Goal: Task Accomplishment & Management: Use online tool/utility

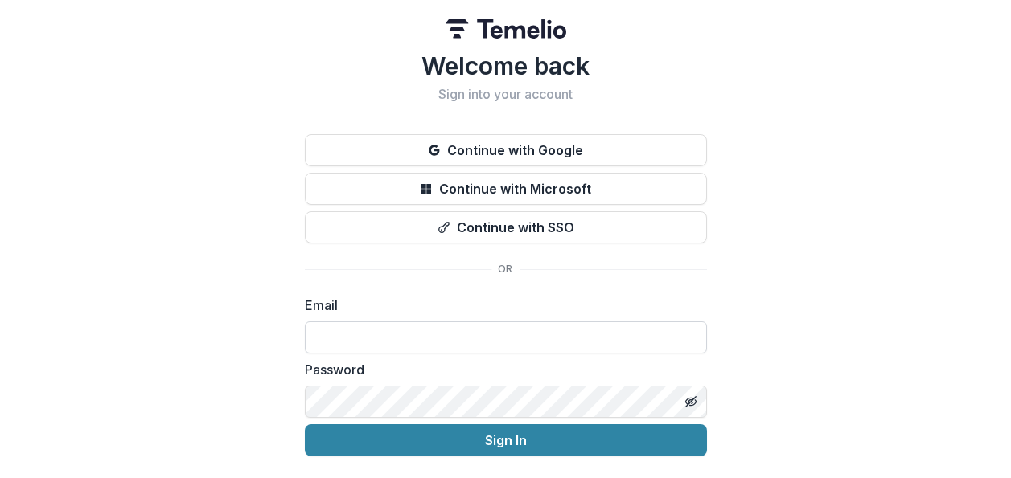
click at [370, 340] on input at bounding box center [506, 338] width 402 height 32
type input "**********"
click at [305, 425] on button "Sign In" at bounding box center [506, 441] width 402 height 32
click at [689, 401] on icon "Toggle password visibility" at bounding box center [690, 402] width 13 height 13
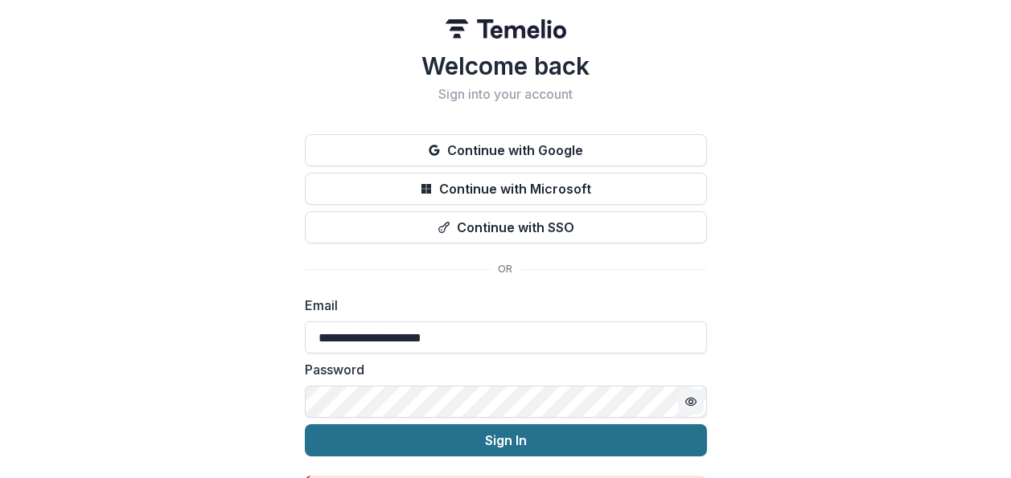
click at [632, 433] on button "Sign In" at bounding box center [506, 441] width 402 height 32
click at [527, 437] on button "Sign In" at bounding box center [506, 441] width 402 height 32
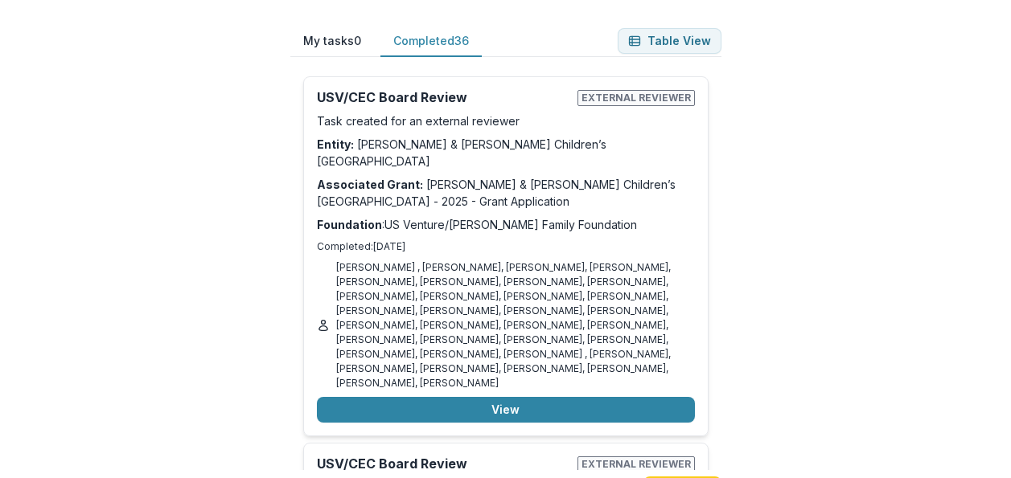
click at [415, 43] on button "Completed 36" at bounding box center [430, 41] width 101 height 31
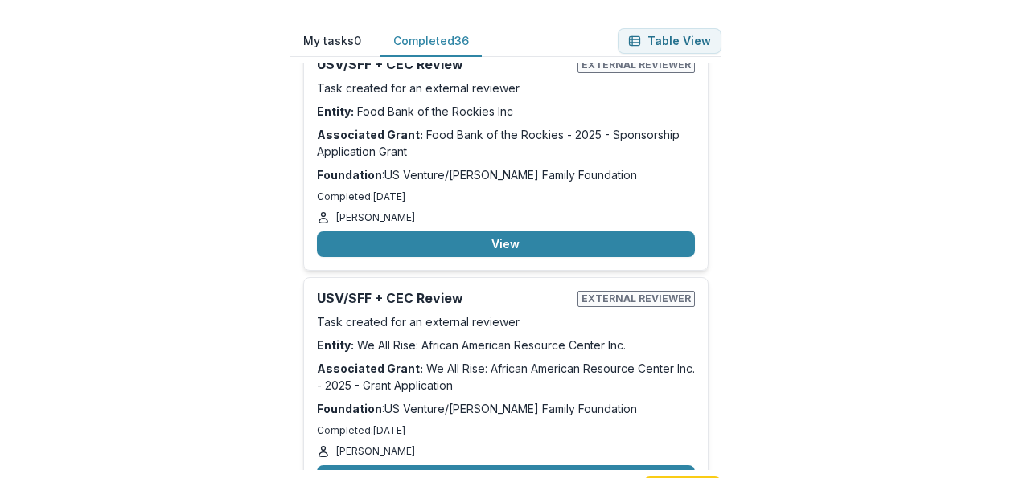
scroll to position [5281, 0]
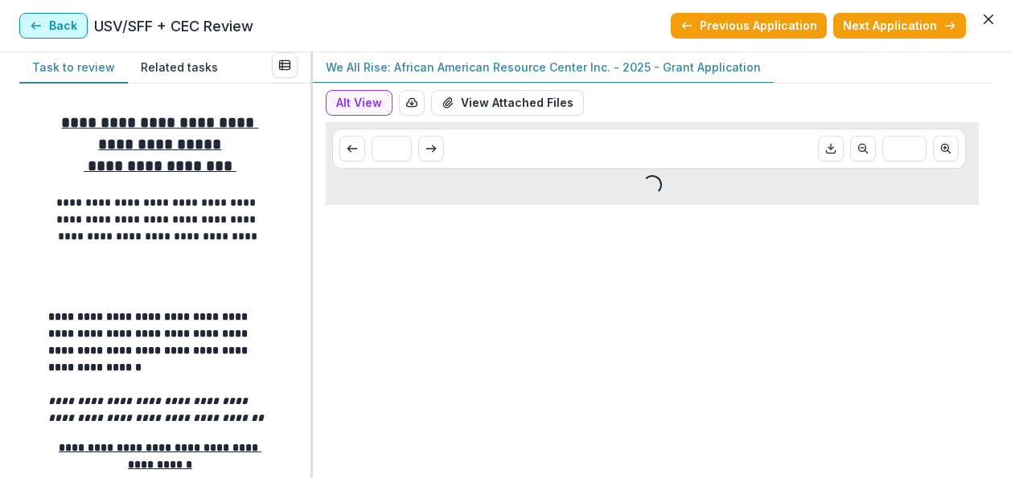
click at [47, 23] on button "Back" at bounding box center [53, 26] width 68 height 26
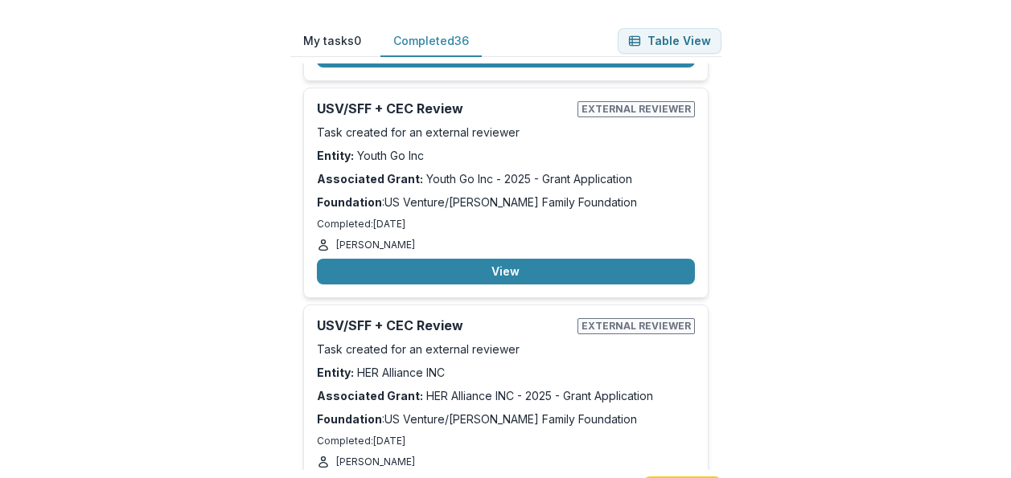
scroll to position [6910, 0]
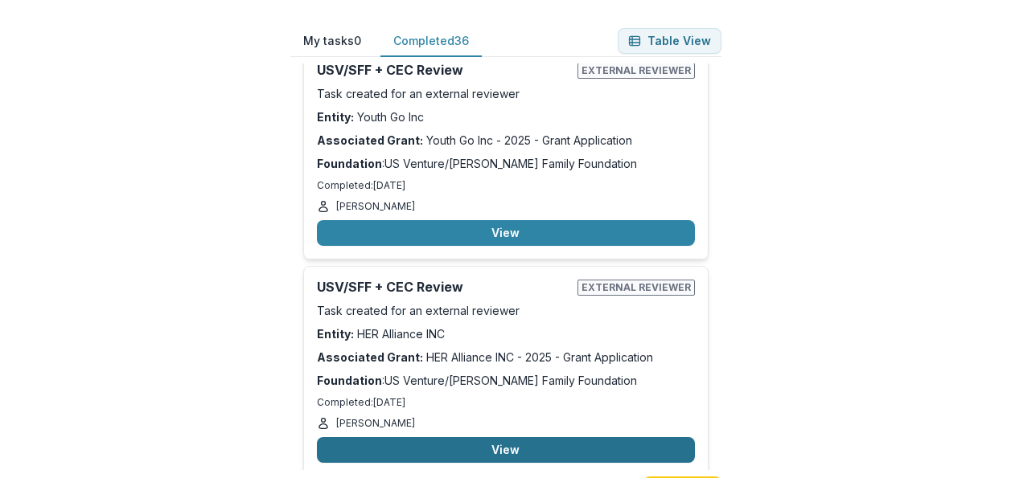
click at [476, 437] on button "View" at bounding box center [506, 450] width 378 height 26
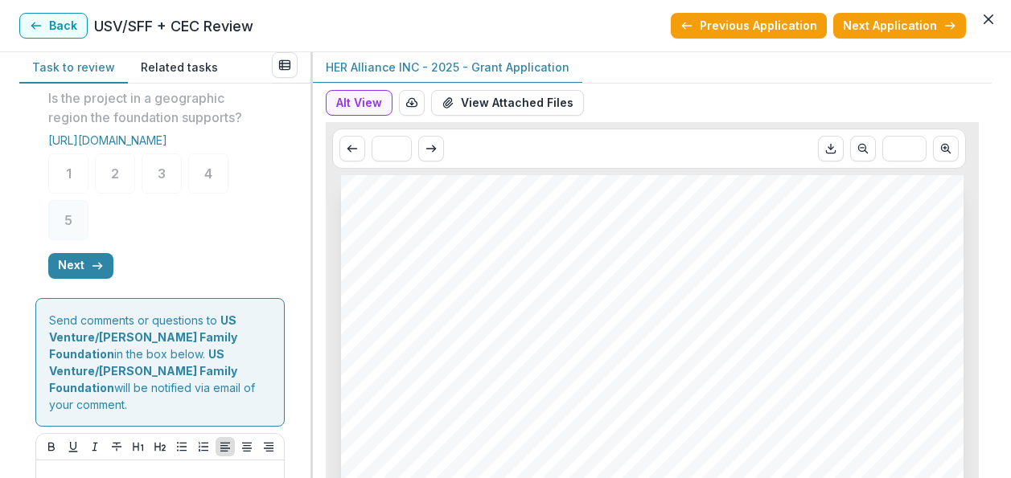
scroll to position [995, 0]
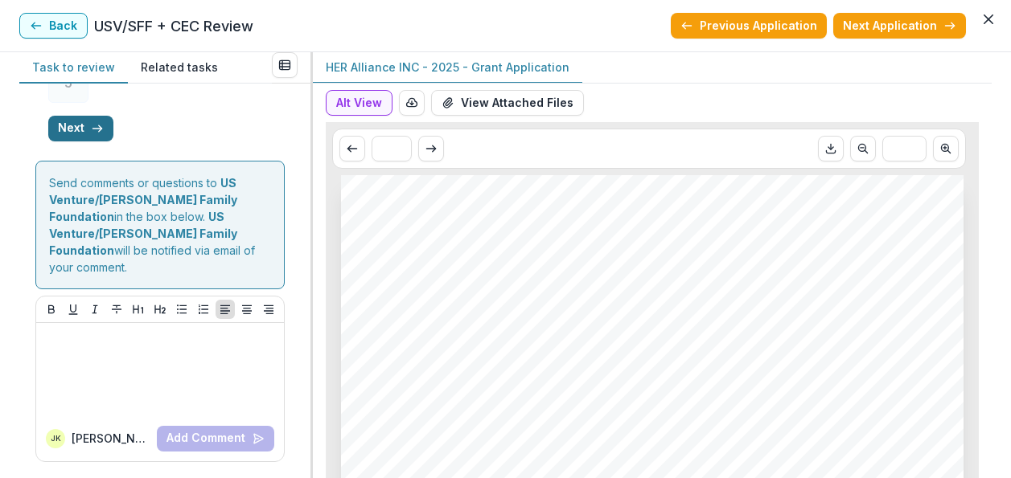
click at [88, 140] on button "Next" at bounding box center [80, 129] width 65 height 26
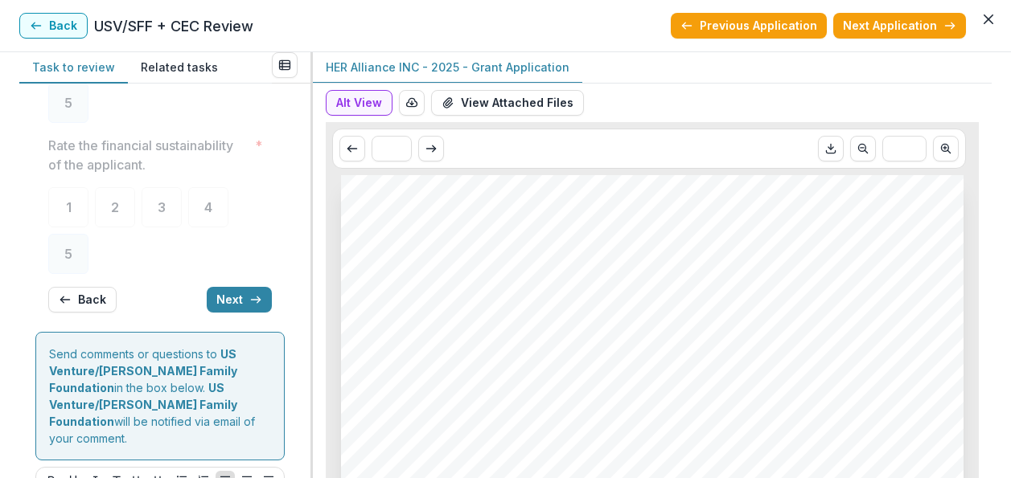
scroll to position [288, 0]
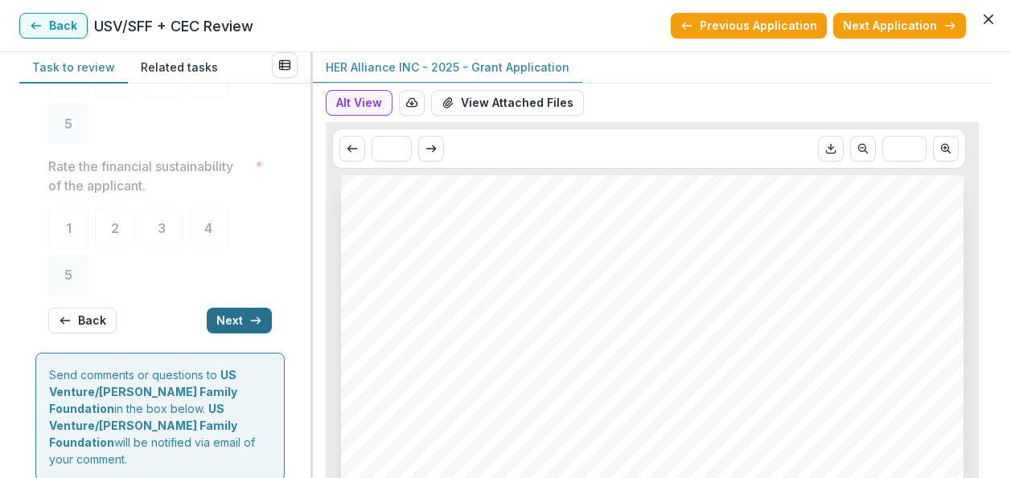
click at [249, 317] on icon "button" at bounding box center [255, 320] width 13 height 13
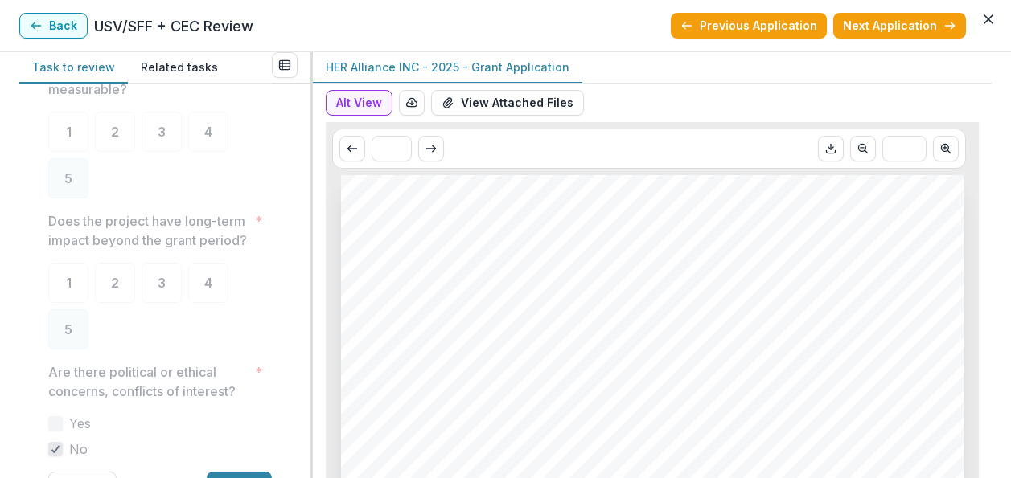
scroll to position [460, 0]
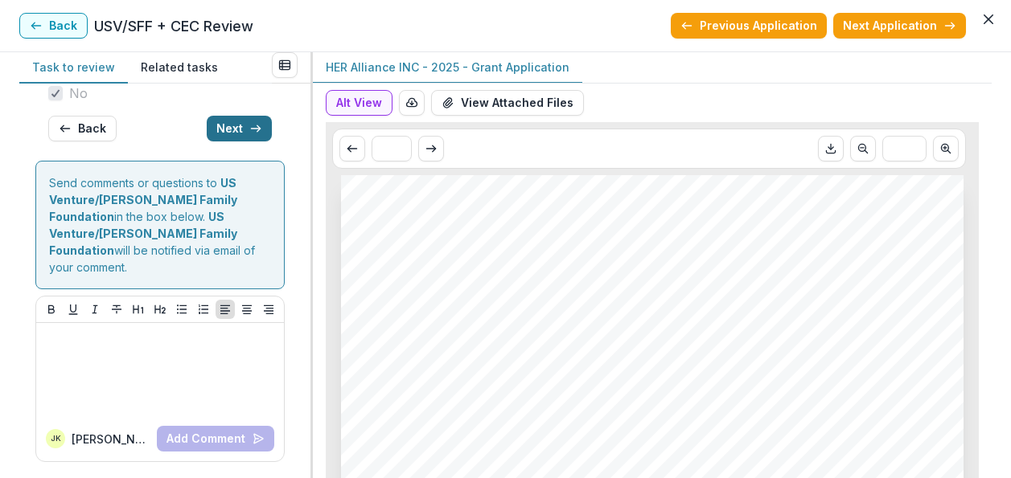
click at [236, 142] on button "Next" at bounding box center [239, 129] width 65 height 26
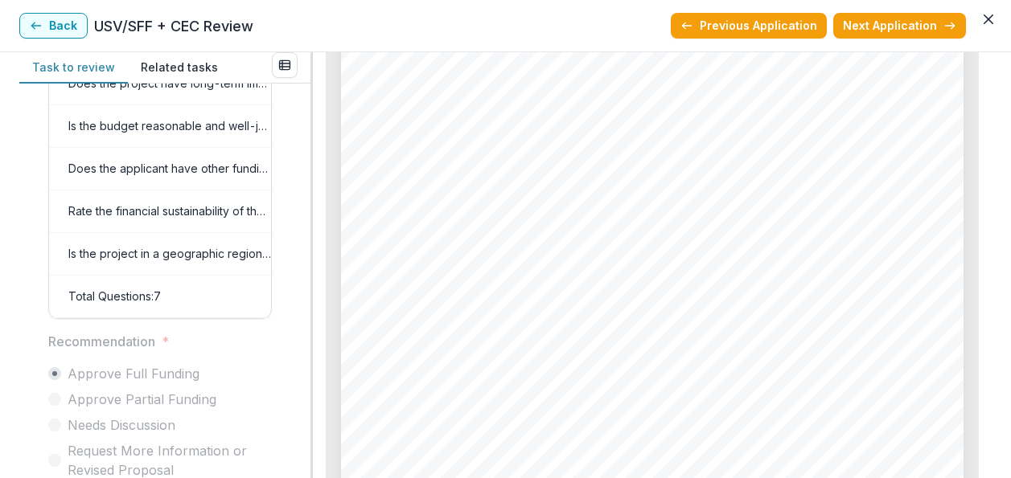
scroll to position [4084, 0]
click at [63, 25] on button "Back" at bounding box center [53, 26] width 68 height 26
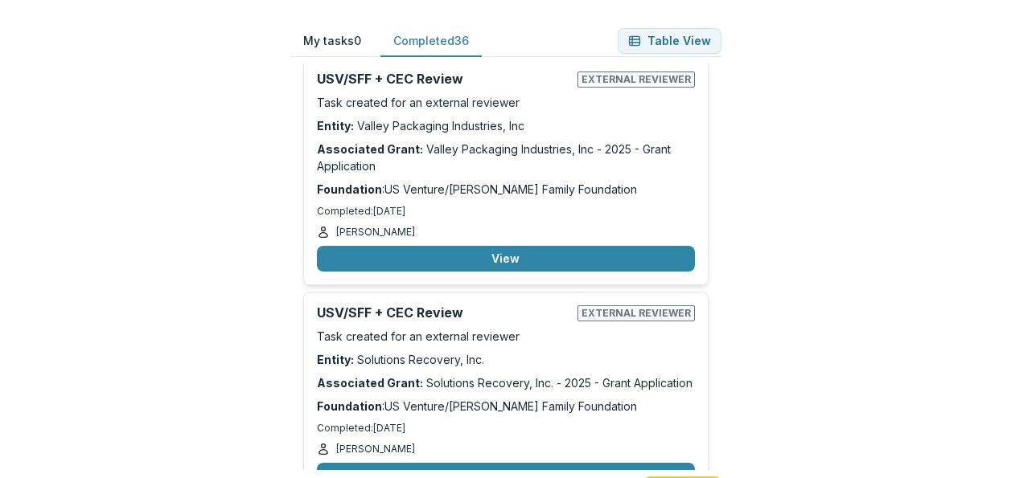
scroll to position [5994, 0]
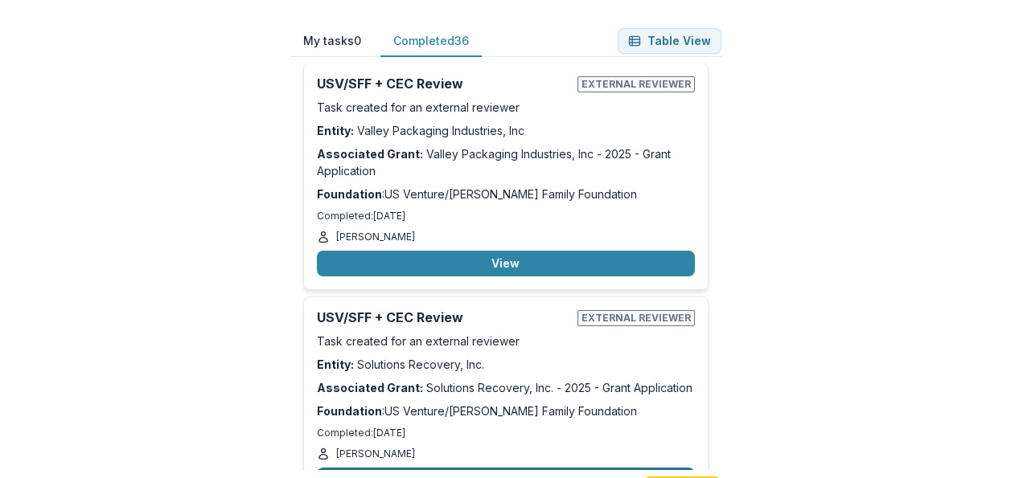
click at [425, 468] on button "View" at bounding box center [506, 481] width 378 height 26
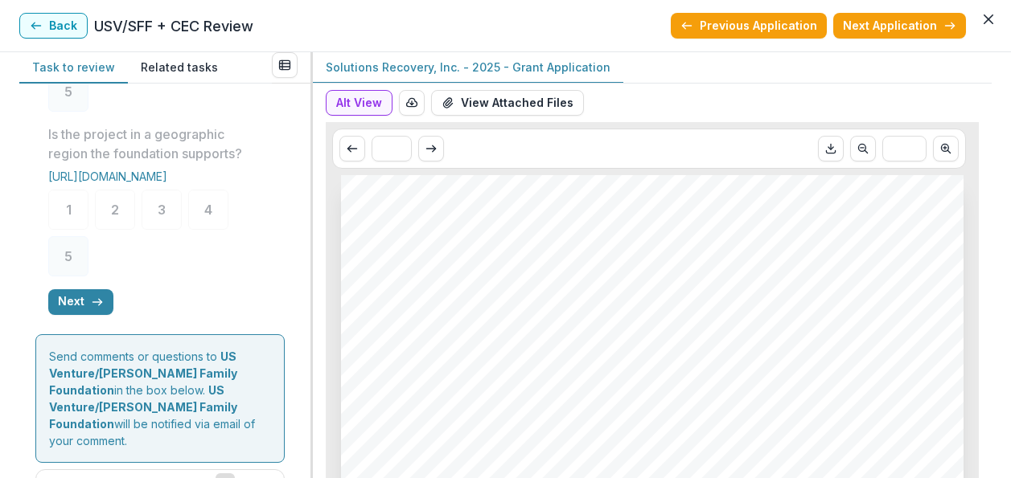
scroll to position [833, 0]
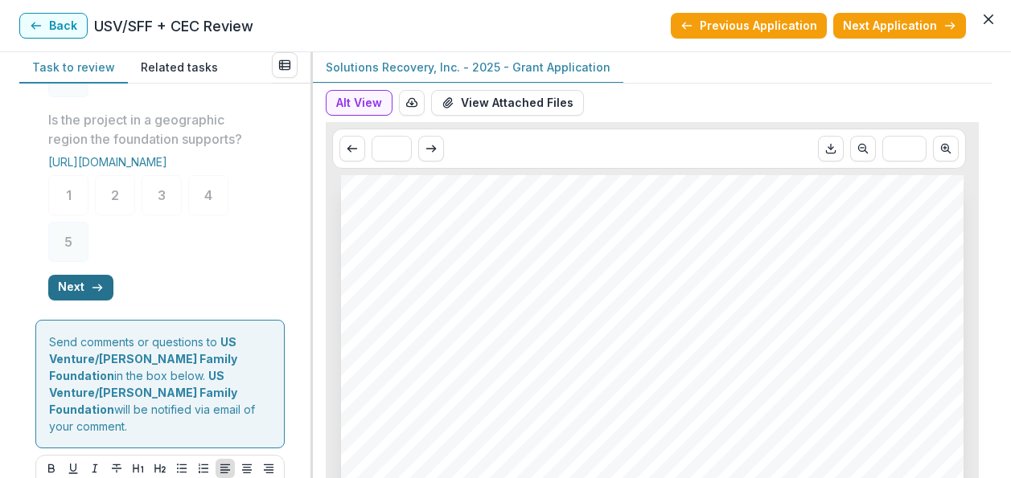
click at [96, 294] on icon "button" at bounding box center [97, 287] width 13 height 13
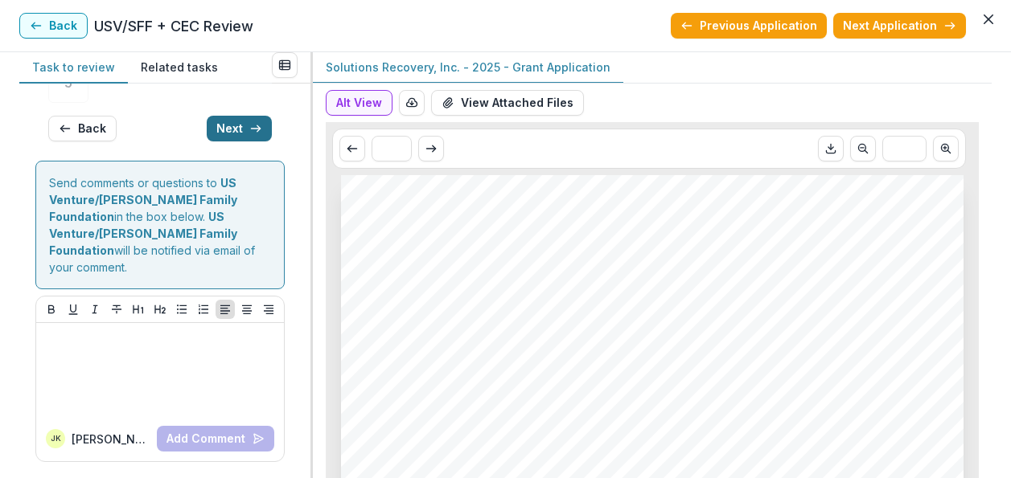
scroll to position [302, 0]
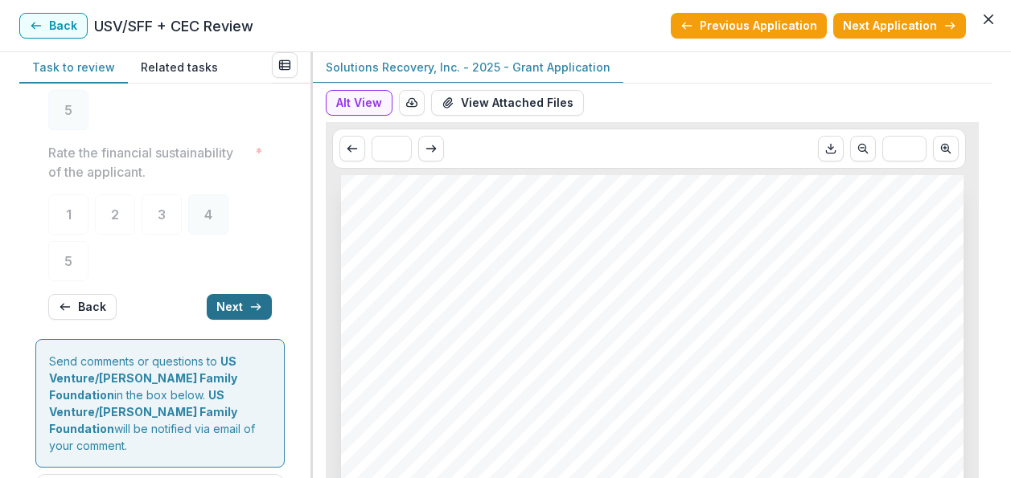
click at [232, 299] on button "Next" at bounding box center [239, 307] width 65 height 26
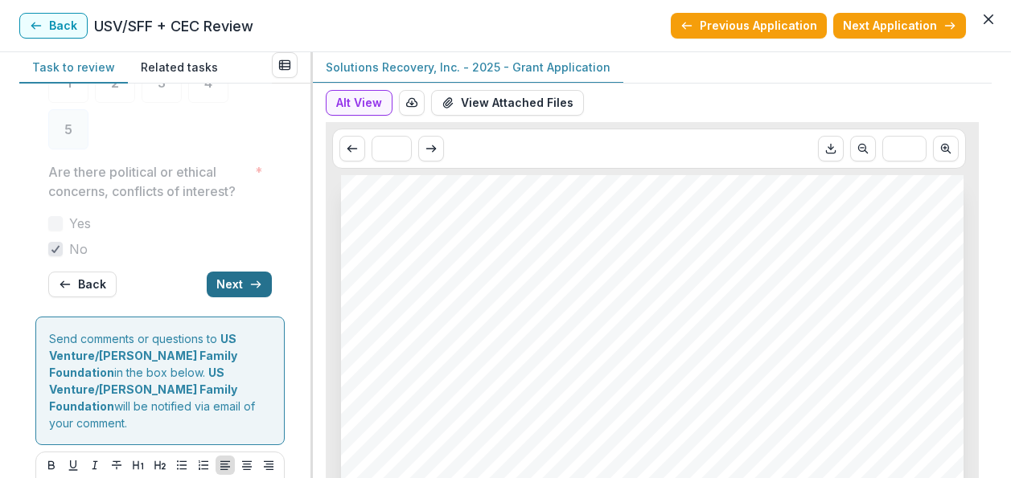
scroll to position [298, 0]
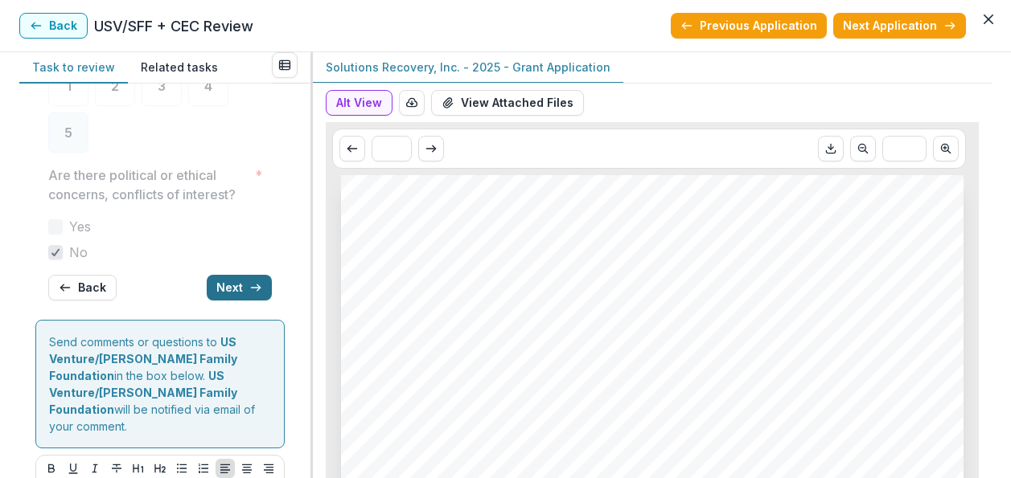
click at [224, 301] on button "Next" at bounding box center [239, 288] width 65 height 26
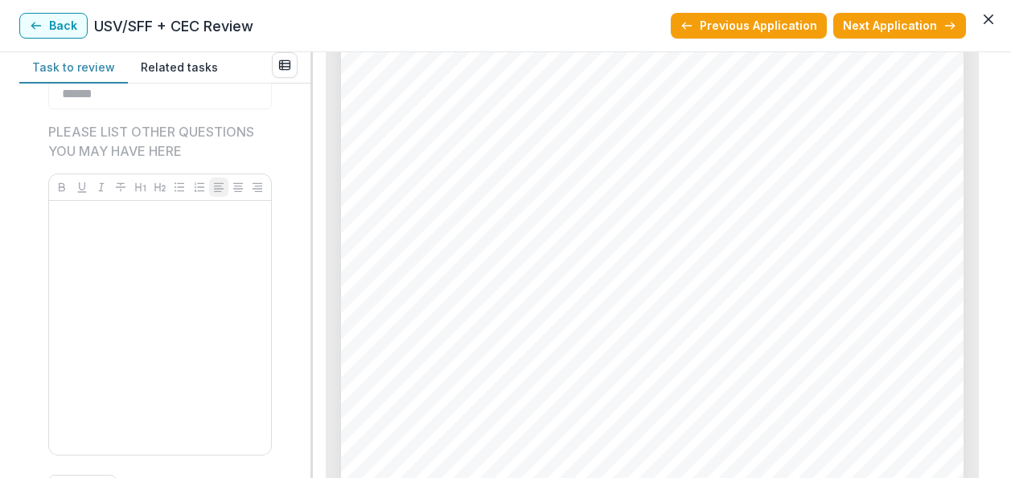
scroll to position [0, 0]
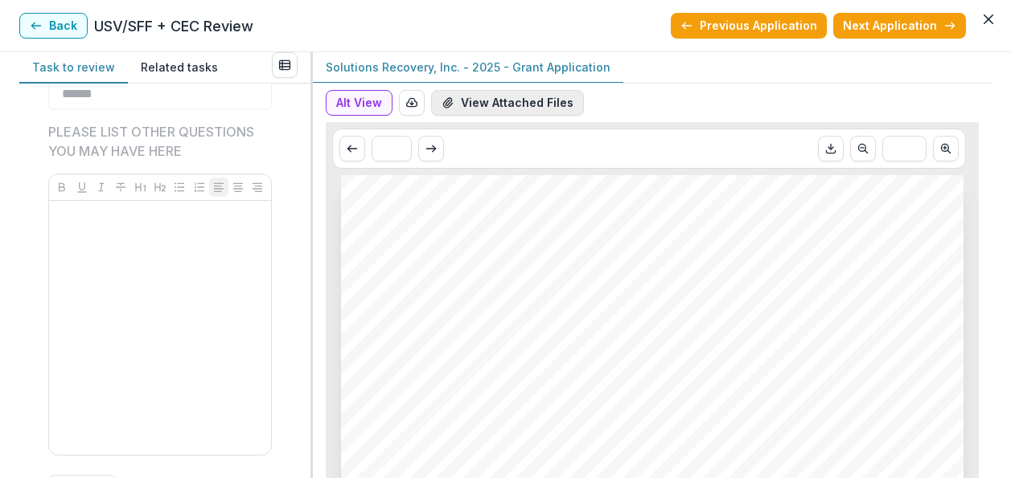
click at [508, 103] on button "View Attached Files" at bounding box center [507, 103] width 153 height 26
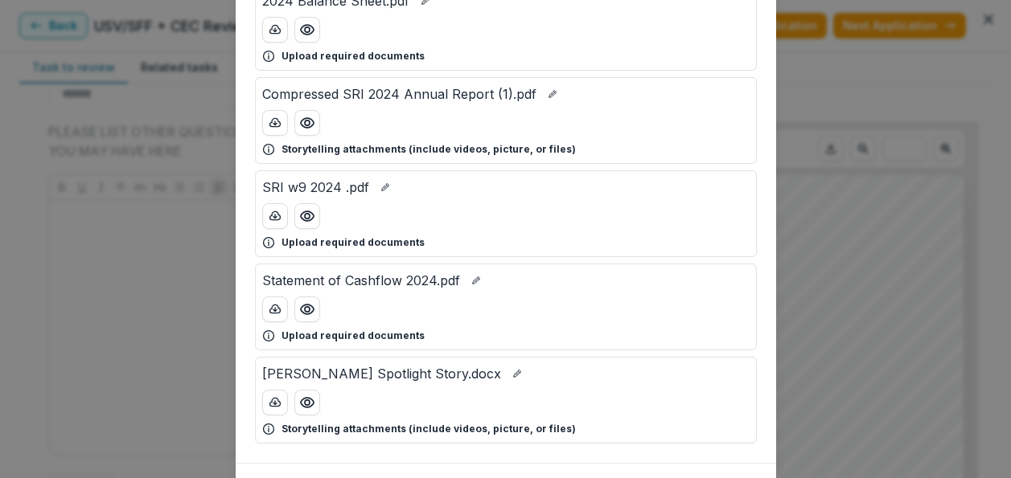
scroll to position [970, 0]
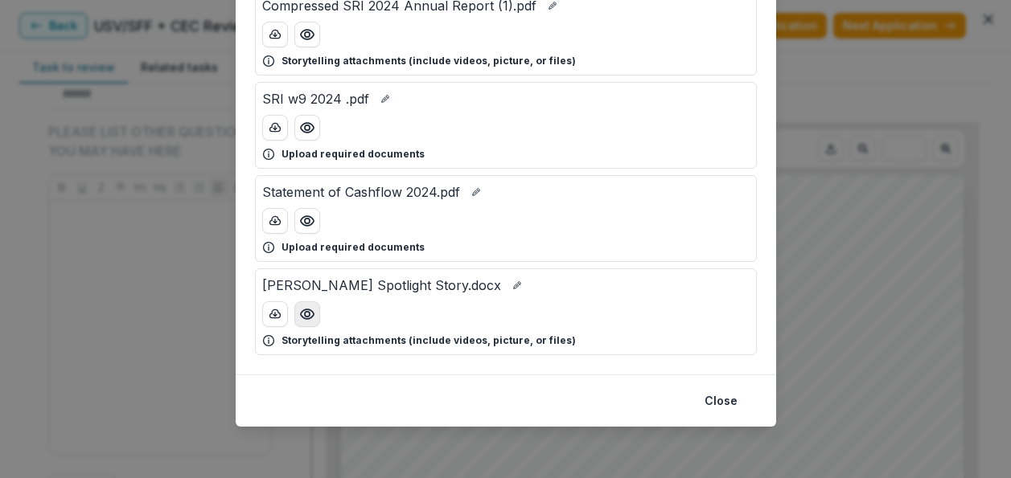
click at [304, 320] on icon "Preview Tracy Spotlight Story.docx" at bounding box center [307, 314] width 16 height 16
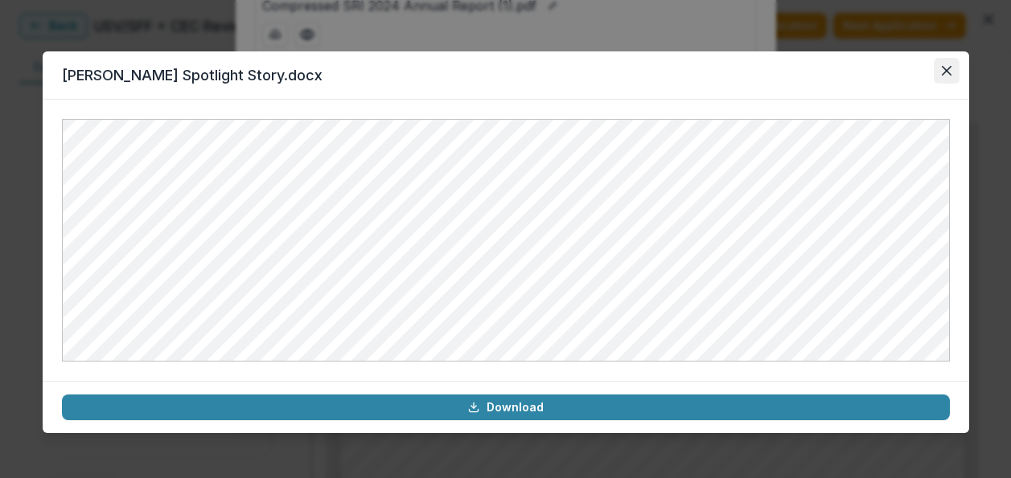
click at [940, 64] on button "Close" at bounding box center [947, 71] width 26 height 26
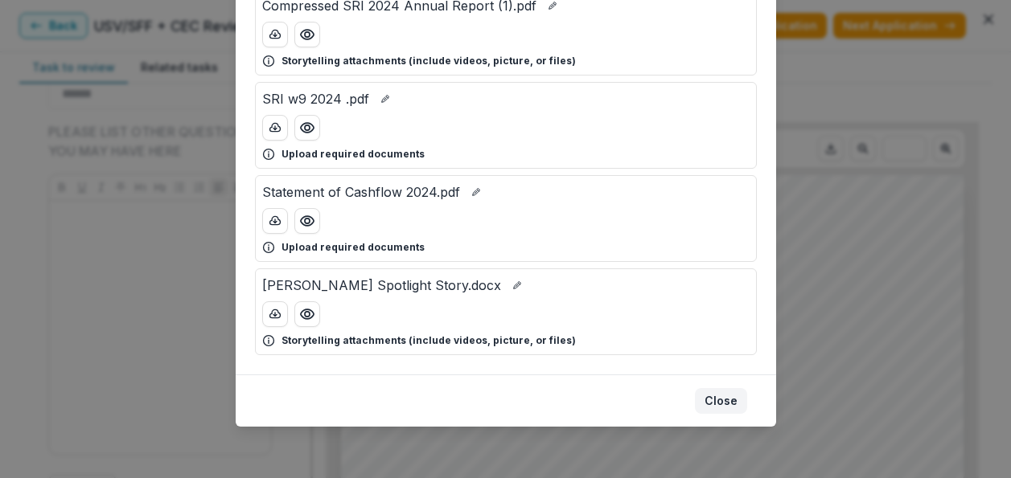
click at [713, 400] on button "Close" at bounding box center [721, 401] width 52 height 26
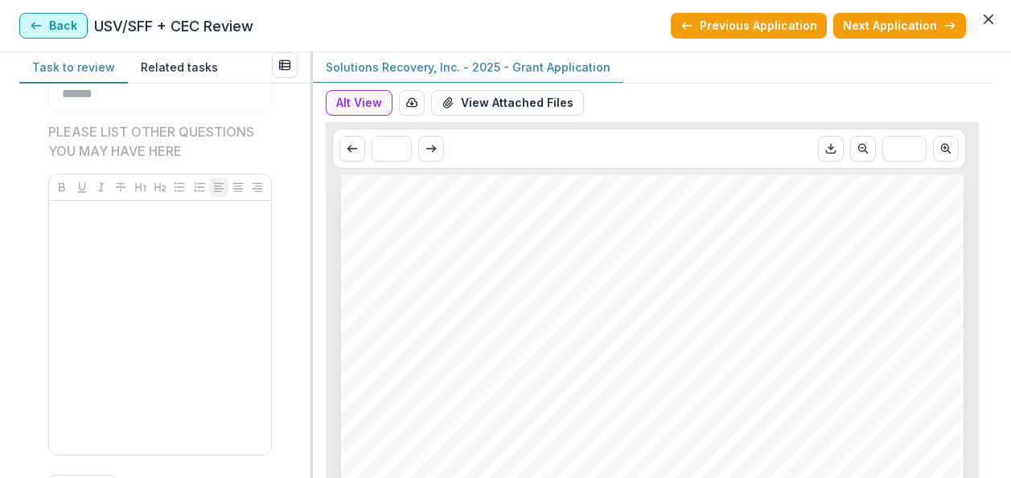
click at [55, 21] on button "Back" at bounding box center [53, 26] width 68 height 26
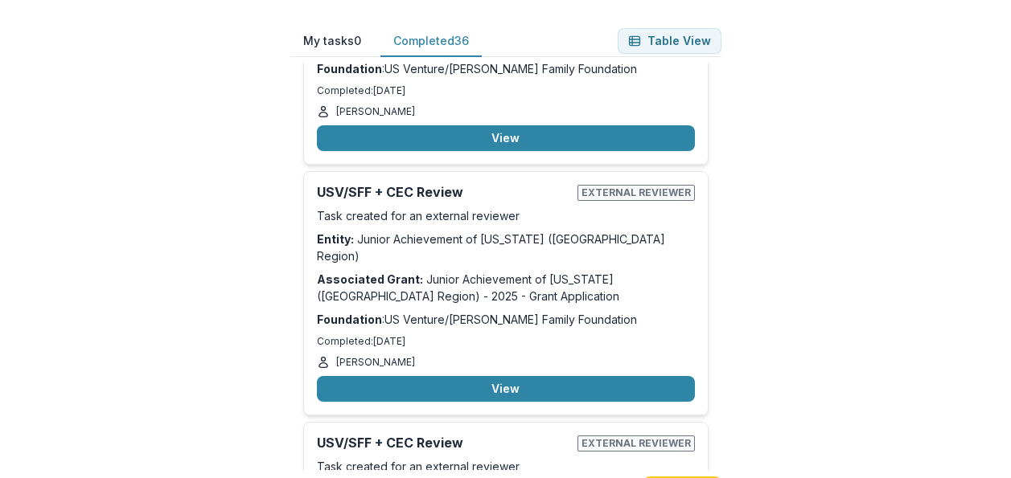
scroll to position [7949, 0]
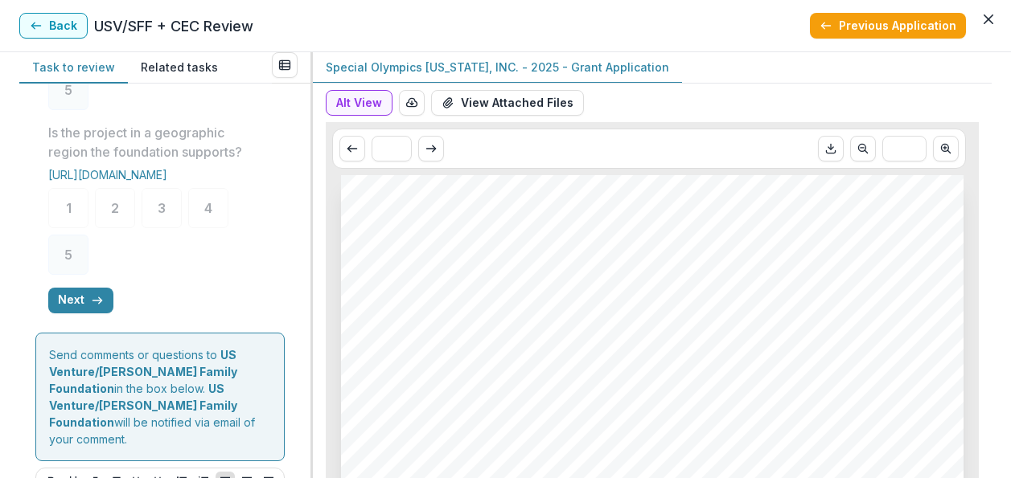
scroll to position [818, 0]
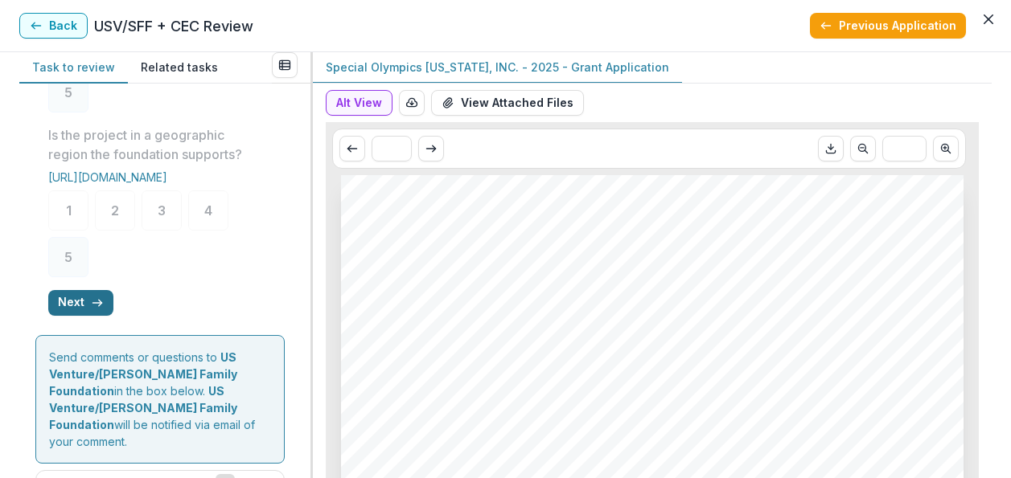
click at [84, 316] on button "Next" at bounding box center [80, 303] width 65 height 26
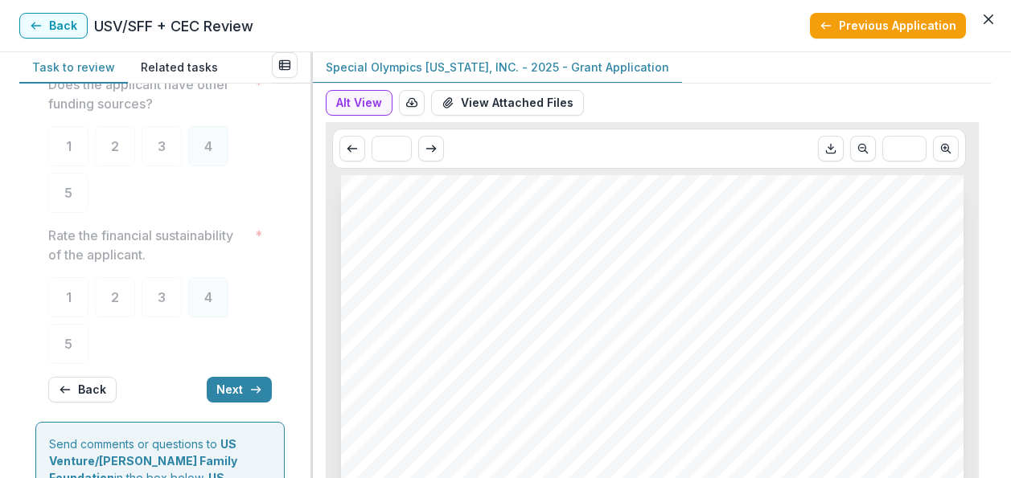
scroll to position [318, 0]
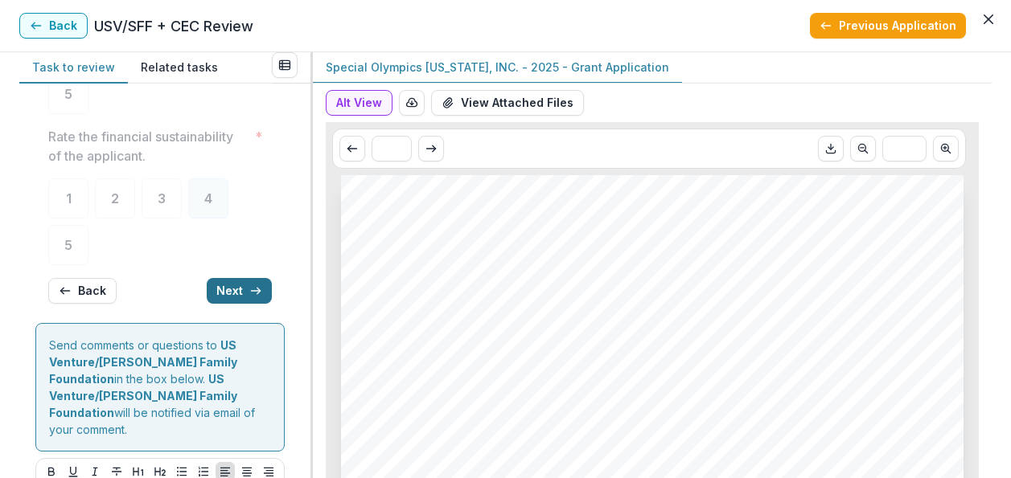
click at [224, 295] on button "Next" at bounding box center [239, 291] width 65 height 26
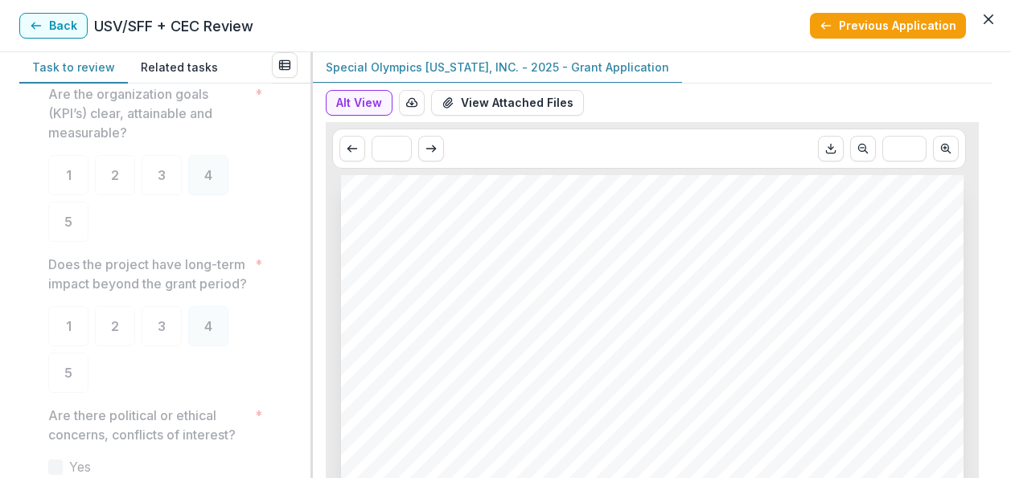
scroll to position [0, 0]
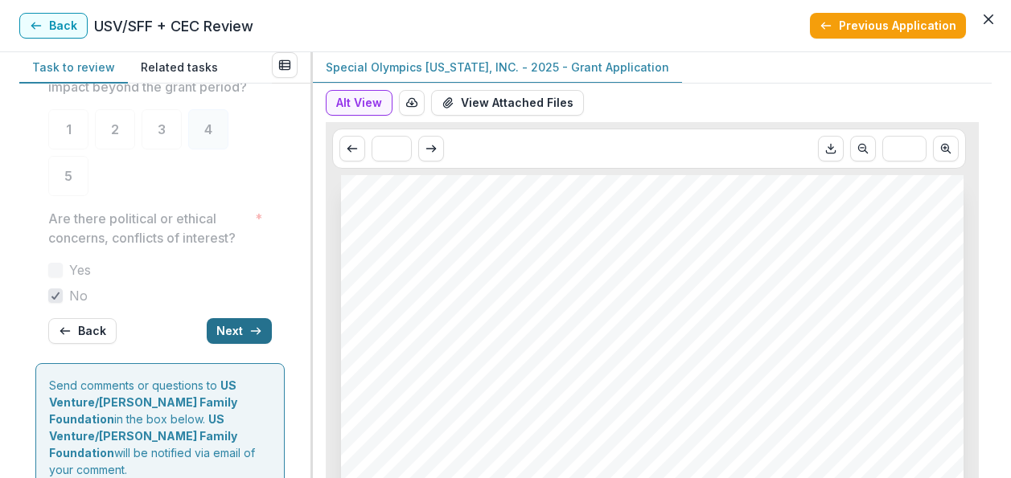
click at [234, 344] on button "Next" at bounding box center [239, 331] width 65 height 26
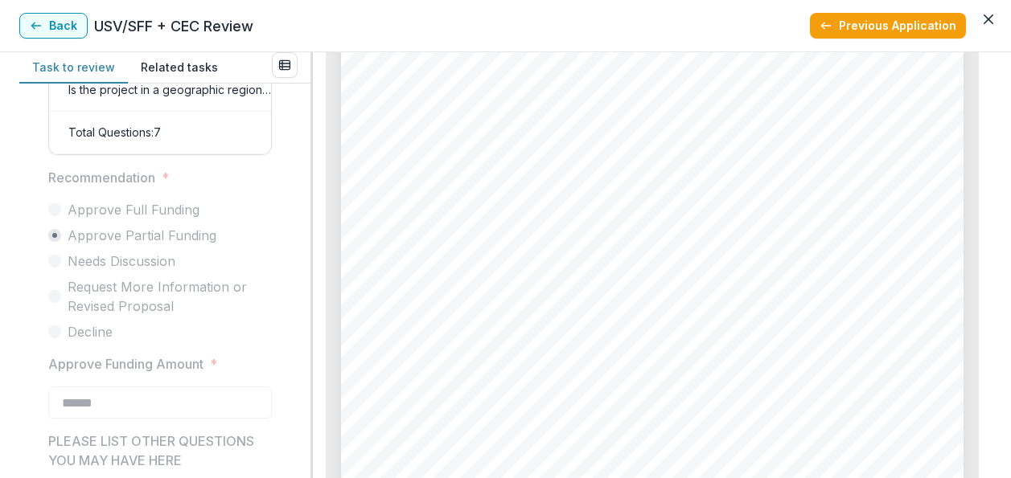
scroll to position [2238, 0]
click at [61, 18] on button "Back" at bounding box center [53, 26] width 68 height 26
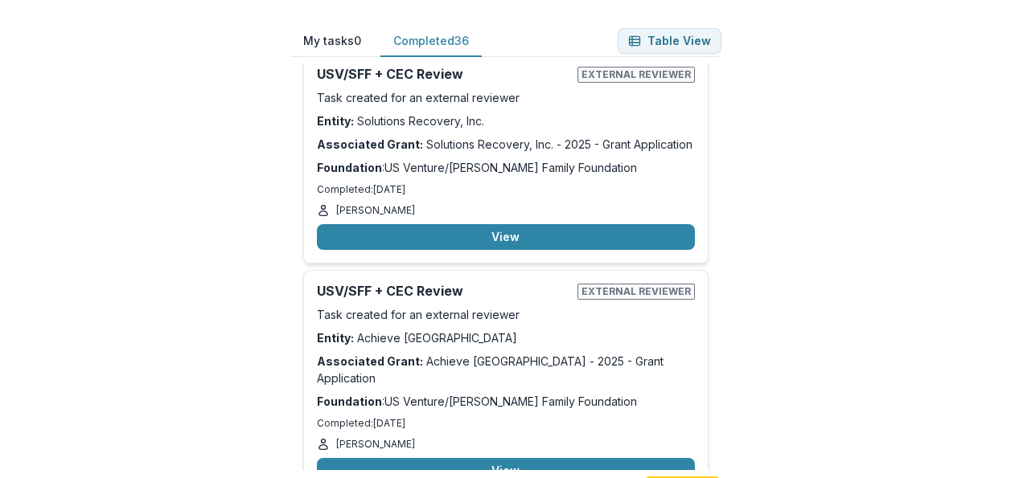
scroll to position [6236, 0]
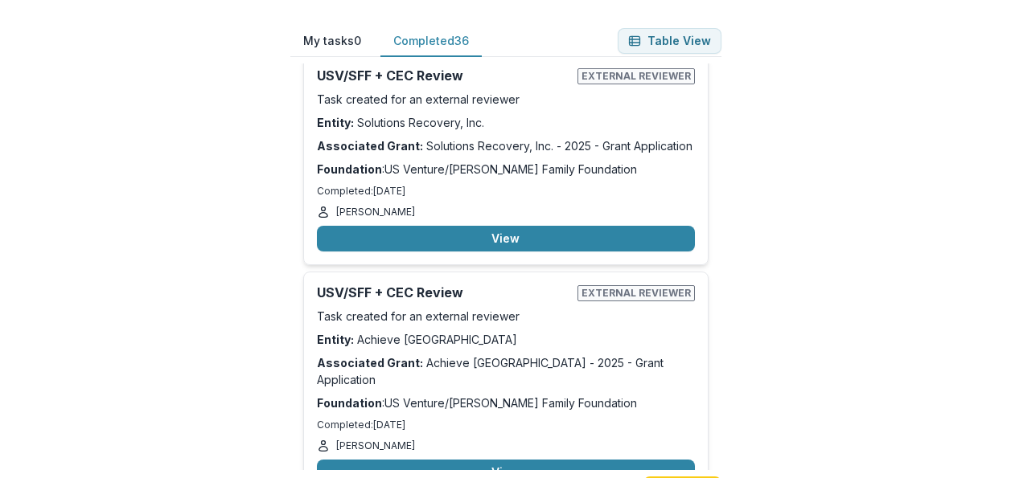
click at [439, 460] on button "View" at bounding box center [506, 473] width 378 height 26
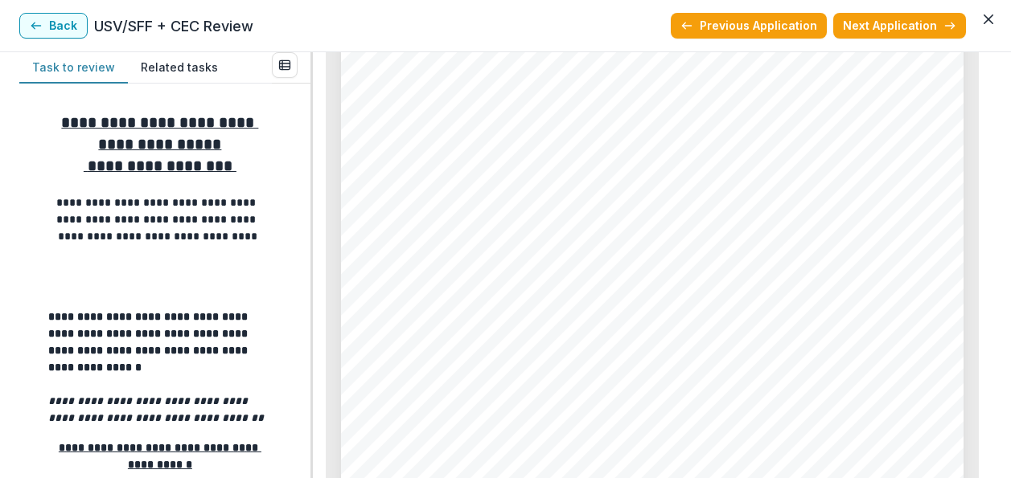
scroll to position [491, 0]
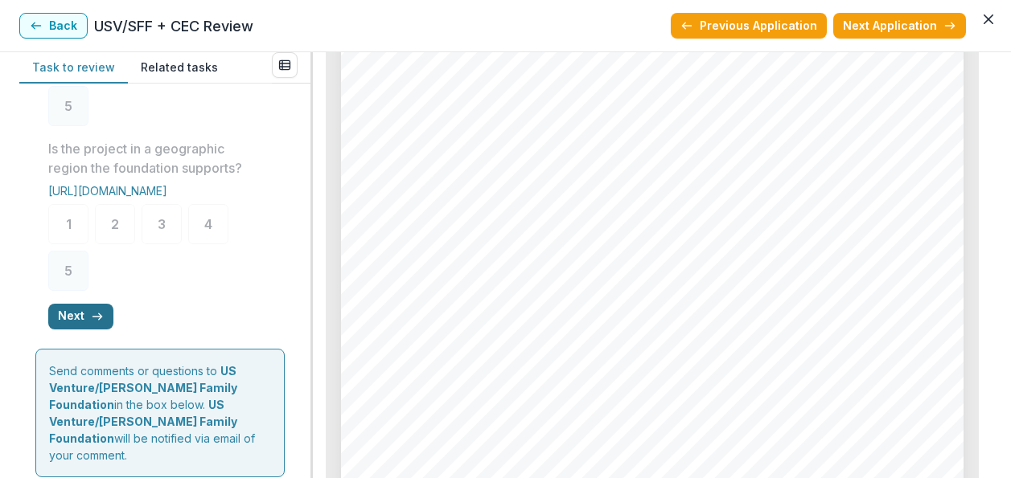
click at [92, 317] on line "button" at bounding box center [96, 317] width 9 height 0
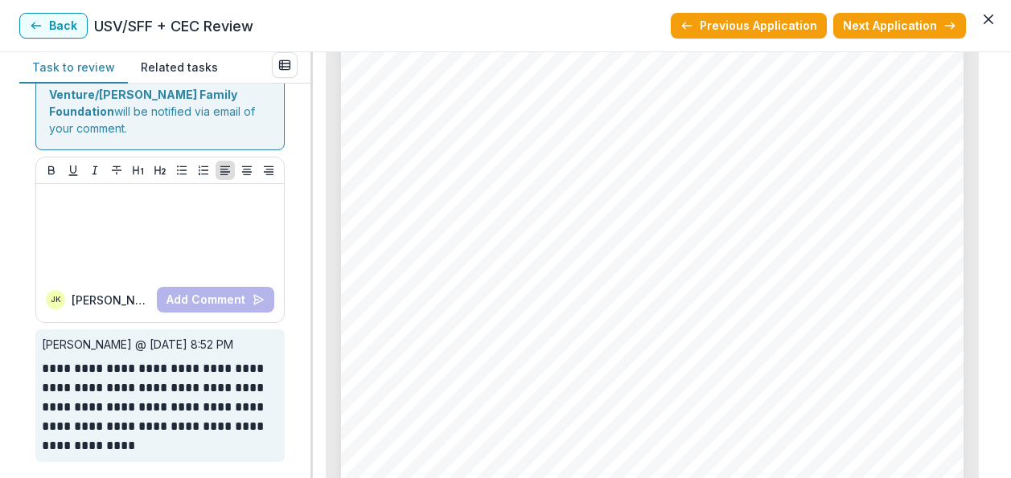
scroll to position [273, 0]
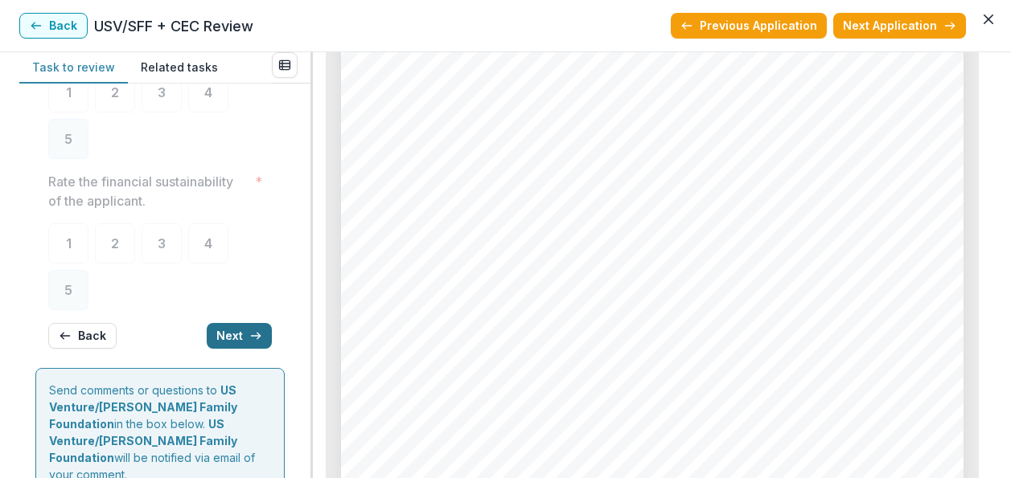
click at [234, 336] on button "Next" at bounding box center [239, 336] width 65 height 26
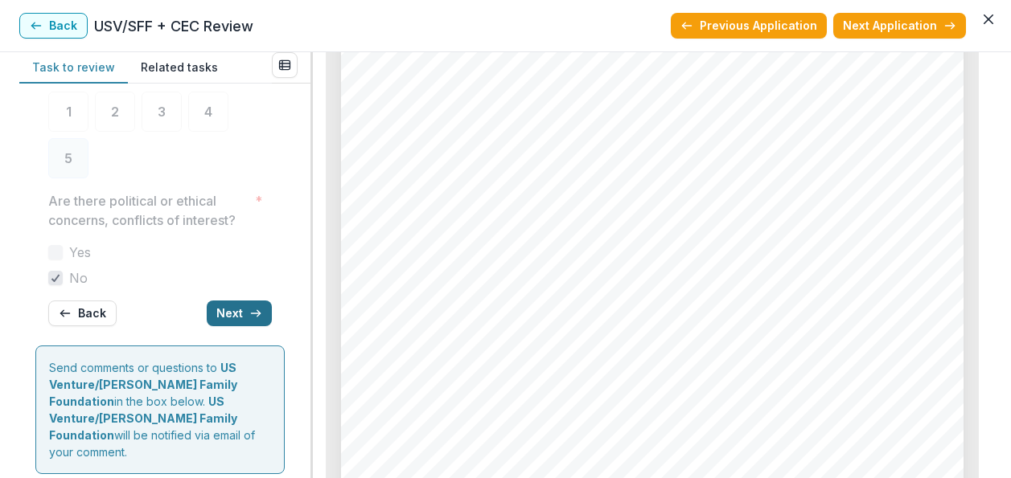
scroll to position [269, 0]
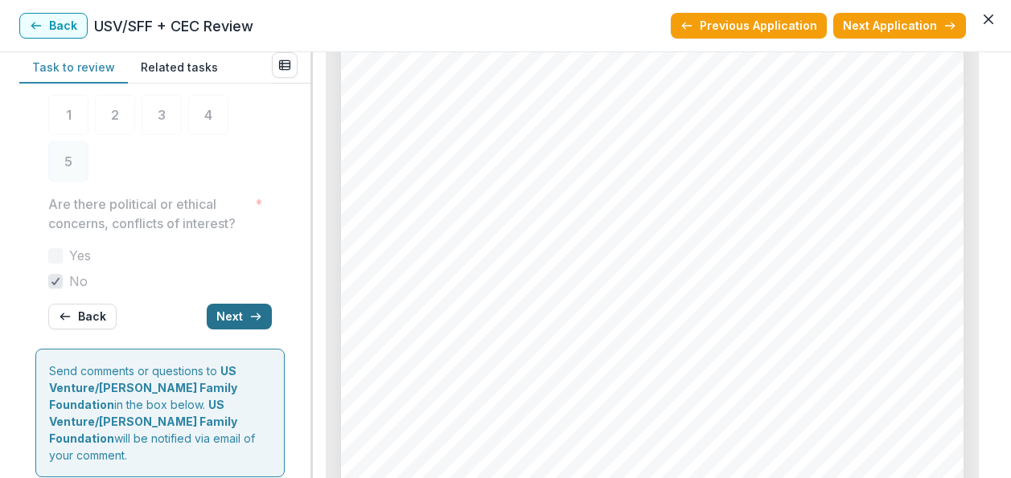
click at [234, 330] on button "Next" at bounding box center [239, 317] width 65 height 26
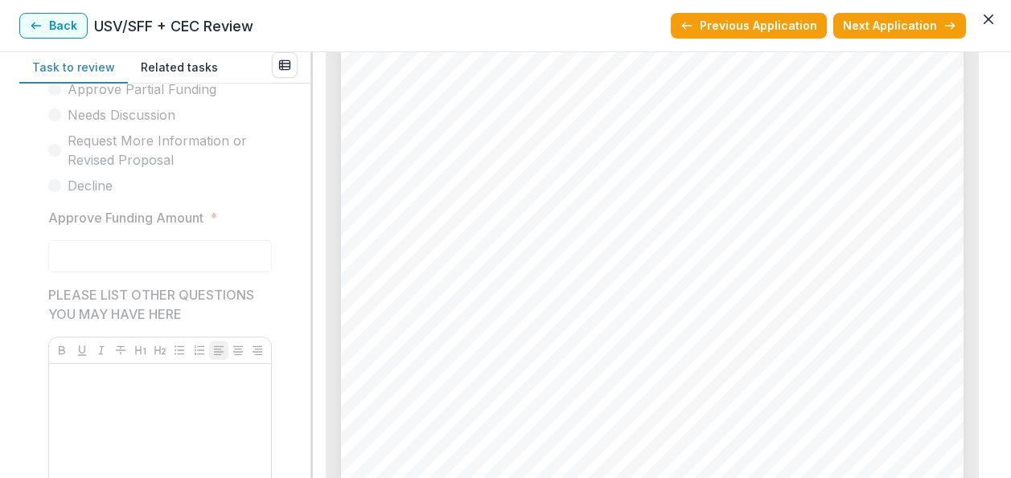
scroll to position [4858, 0]
click at [52, 21] on button "Back" at bounding box center [53, 26] width 68 height 26
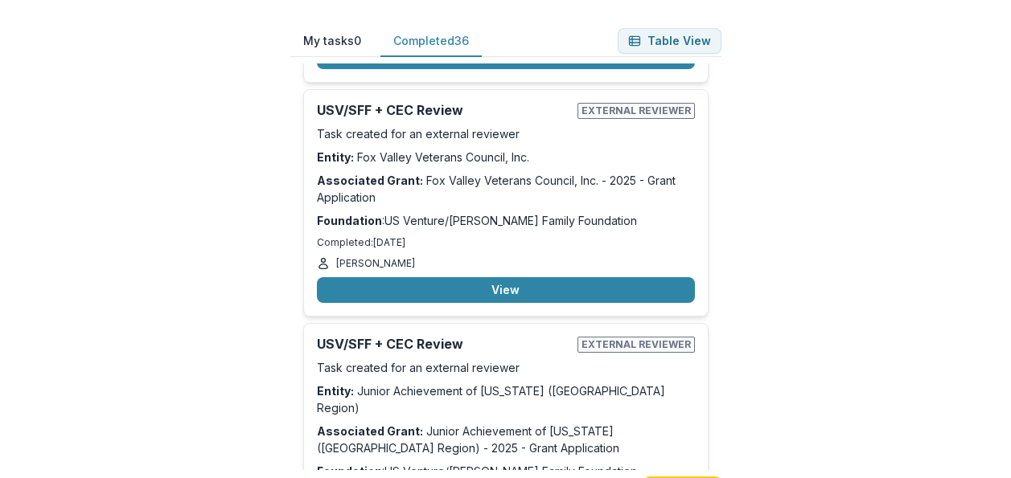
scroll to position [7771, 0]
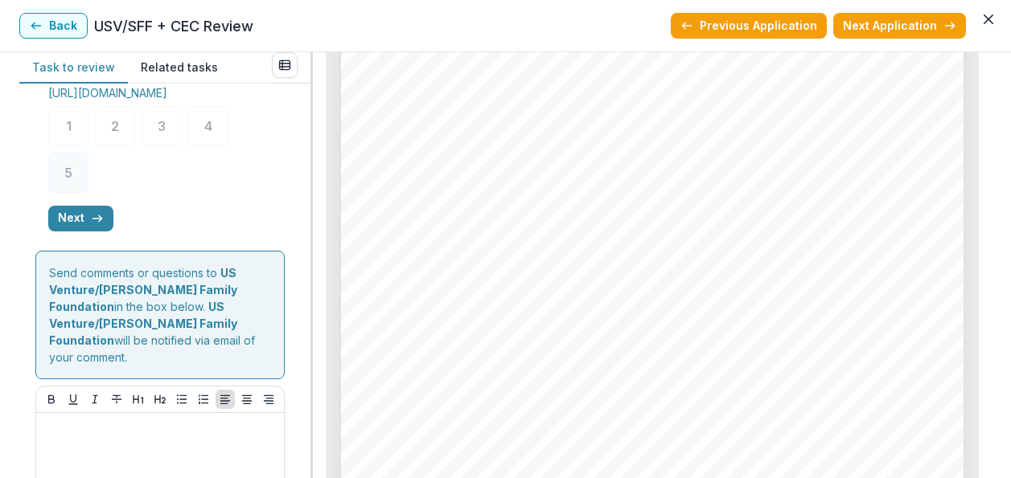
scroll to position [938, 0]
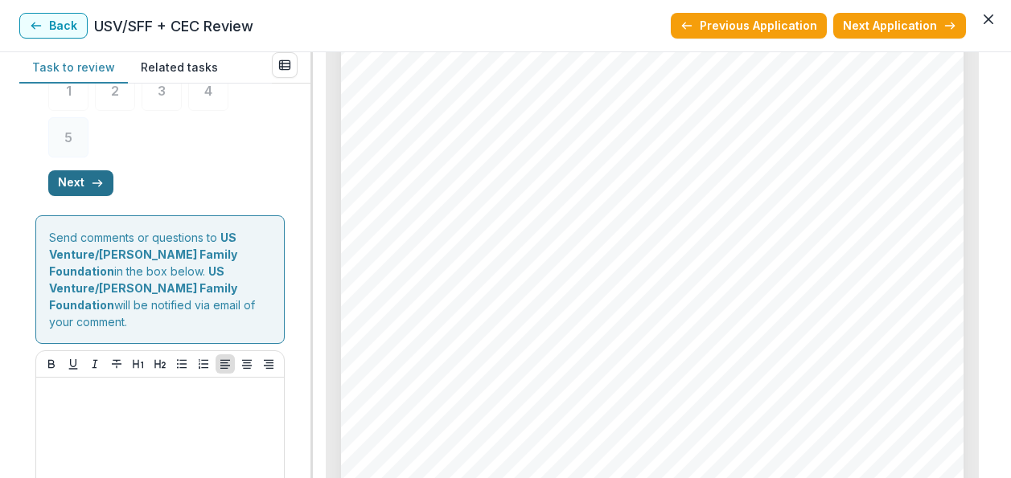
click at [94, 194] on button "Next" at bounding box center [80, 183] width 65 height 26
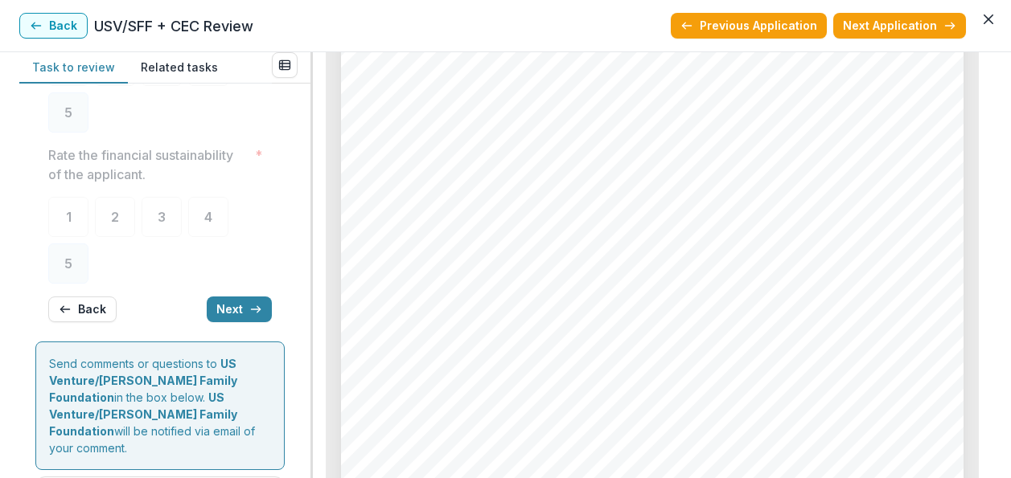
scroll to position [309, 0]
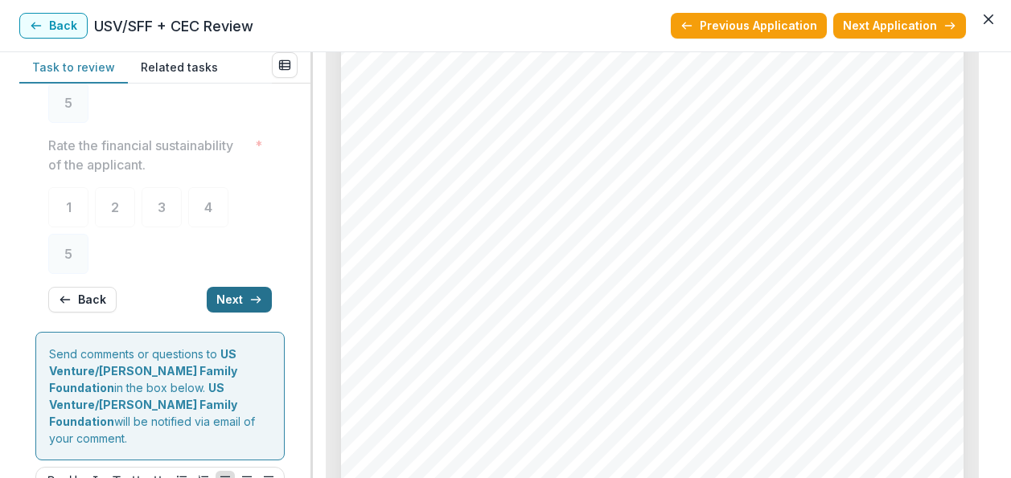
click at [233, 303] on button "Next" at bounding box center [239, 300] width 65 height 26
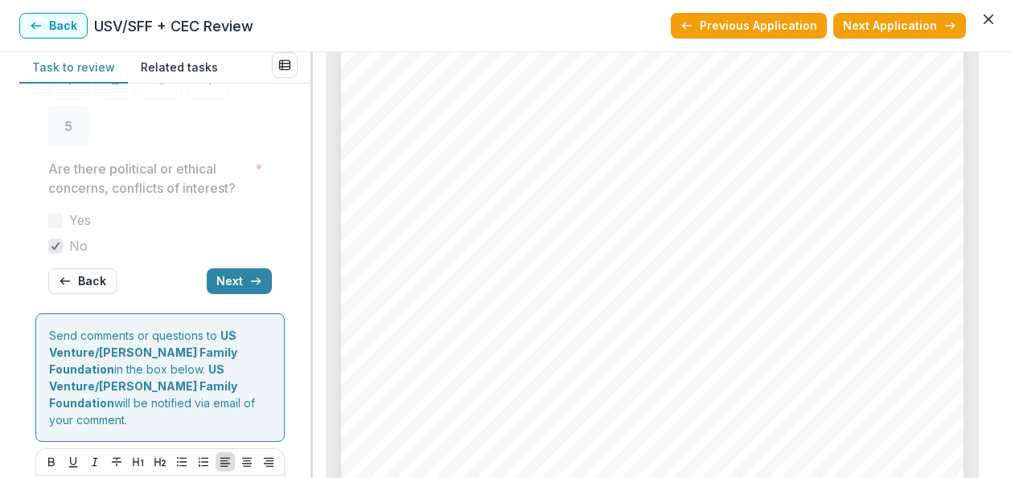
scroll to position [302, 0]
click at [230, 297] on button "Next" at bounding box center [239, 284] width 65 height 26
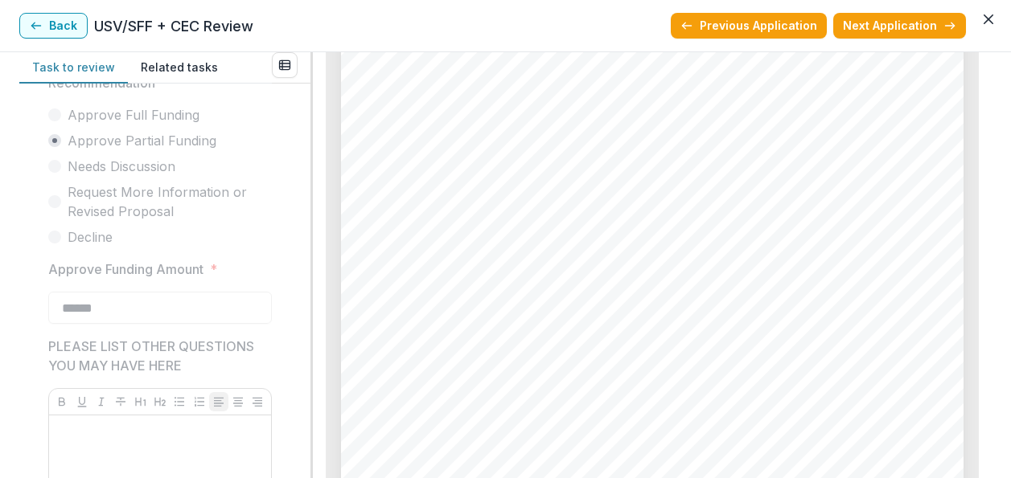
scroll to position [3727, 0]
click at [52, 22] on button "Back" at bounding box center [53, 26] width 68 height 26
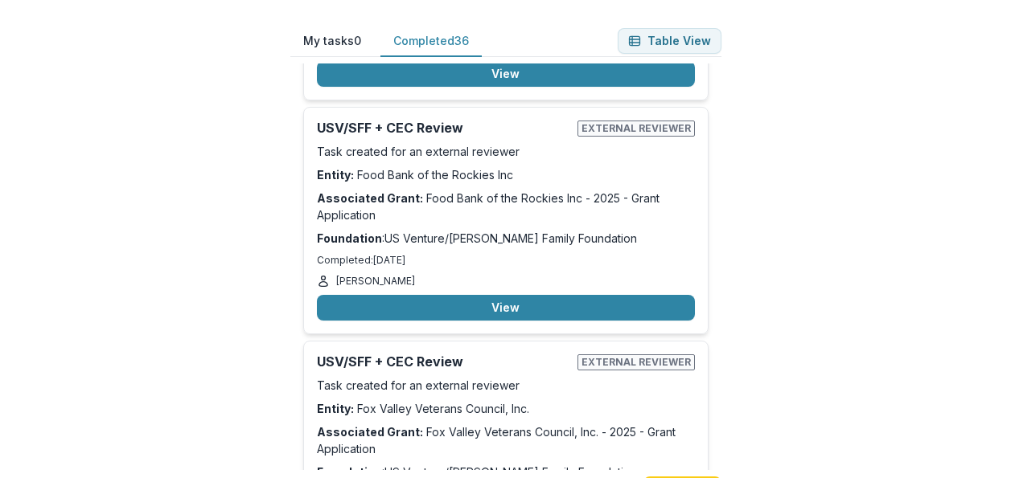
scroll to position [7520, 0]
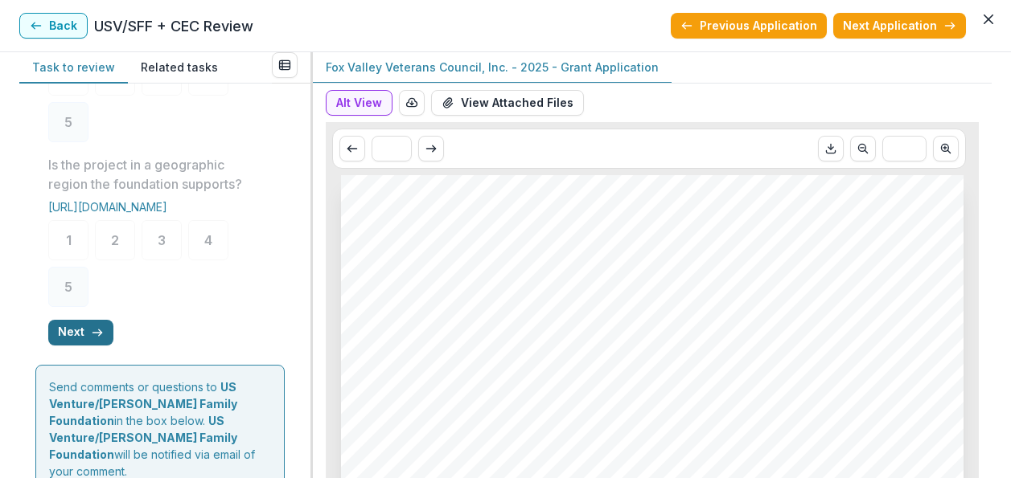
click at [64, 346] on button "Next" at bounding box center [80, 333] width 65 height 26
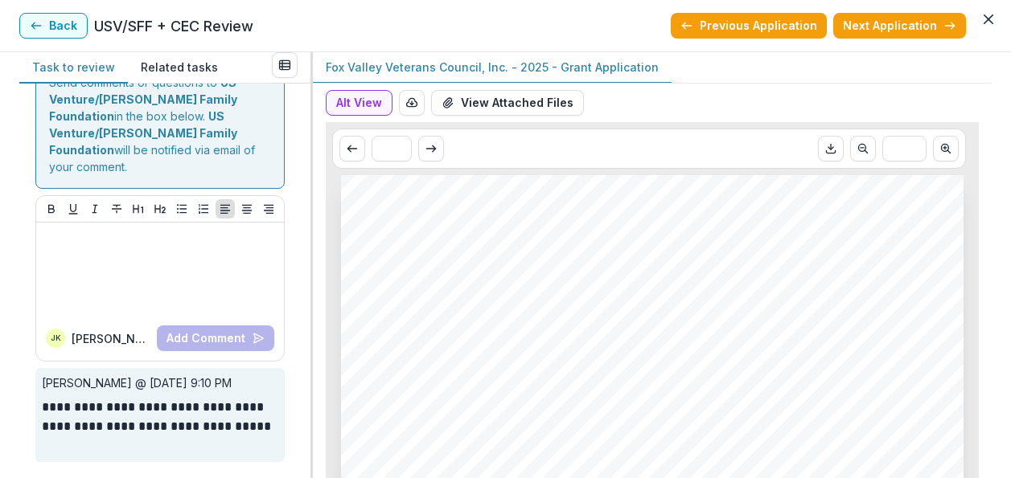
scroll to position [257, 0]
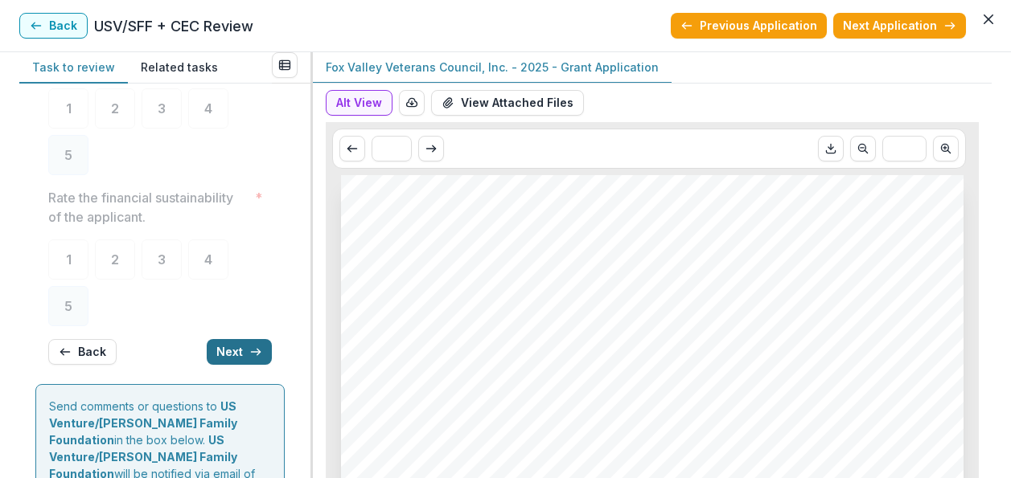
click at [239, 347] on button "Next" at bounding box center [239, 352] width 65 height 26
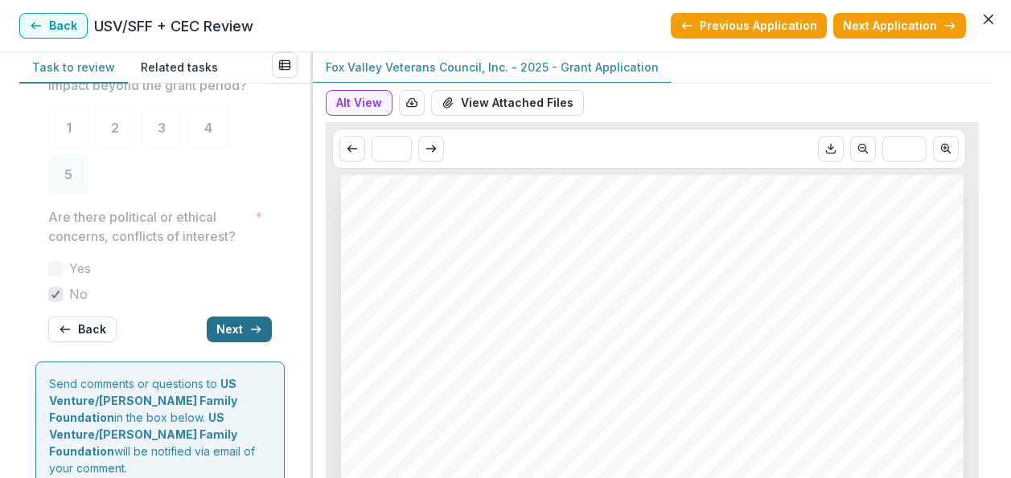
scroll to position [253, 0]
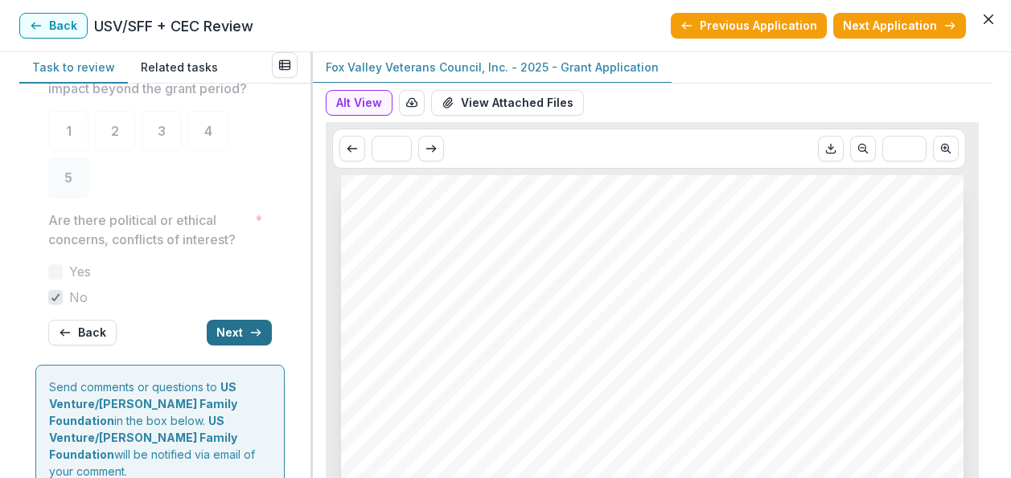
click at [239, 346] on button "Next" at bounding box center [239, 333] width 65 height 26
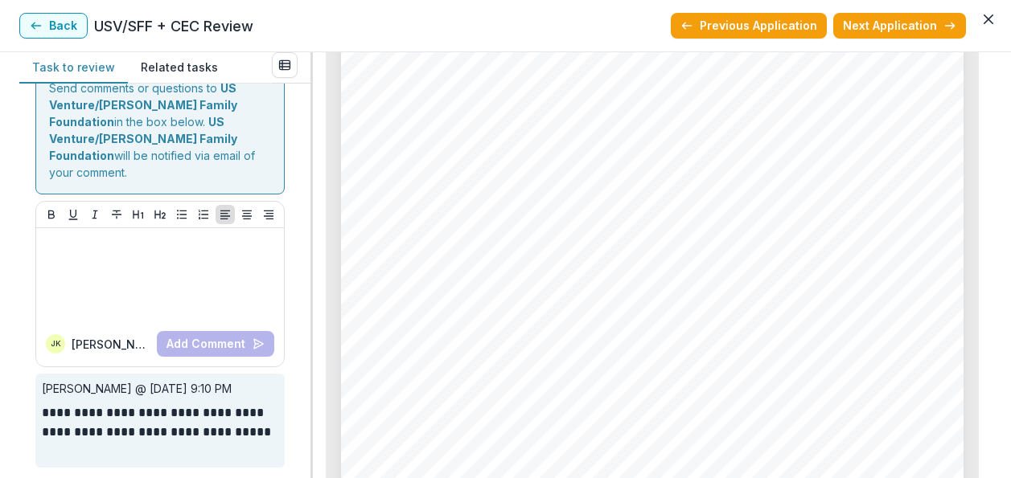
scroll to position [4056, 0]
click at [40, 24] on icon "button" at bounding box center [36, 25] width 13 height 13
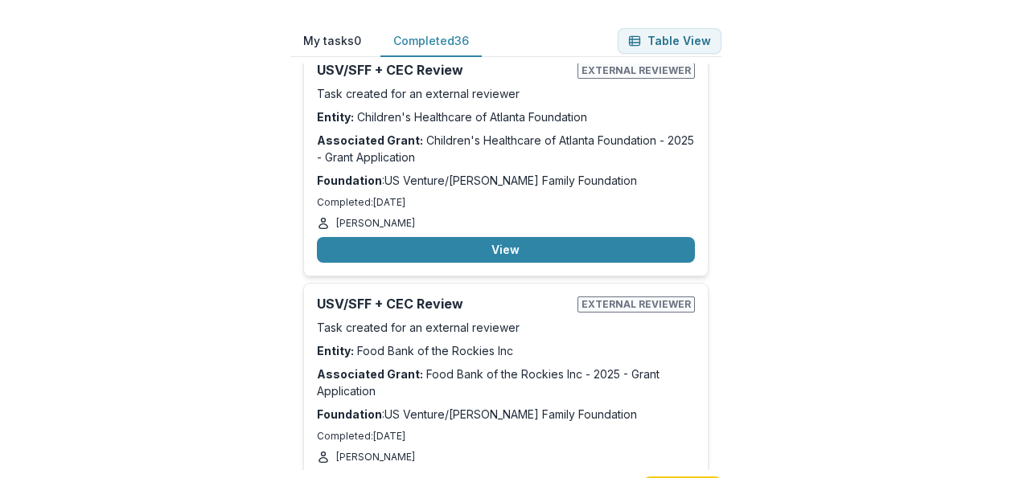
scroll to position [7342, 0]
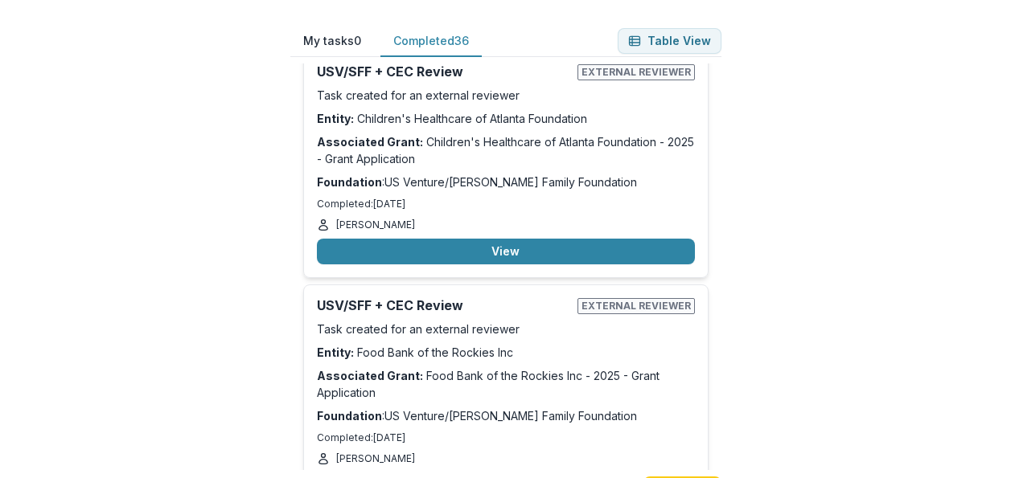
click at [449, 473] on button "View" at bounding box center [506, 486] width 378 height 26
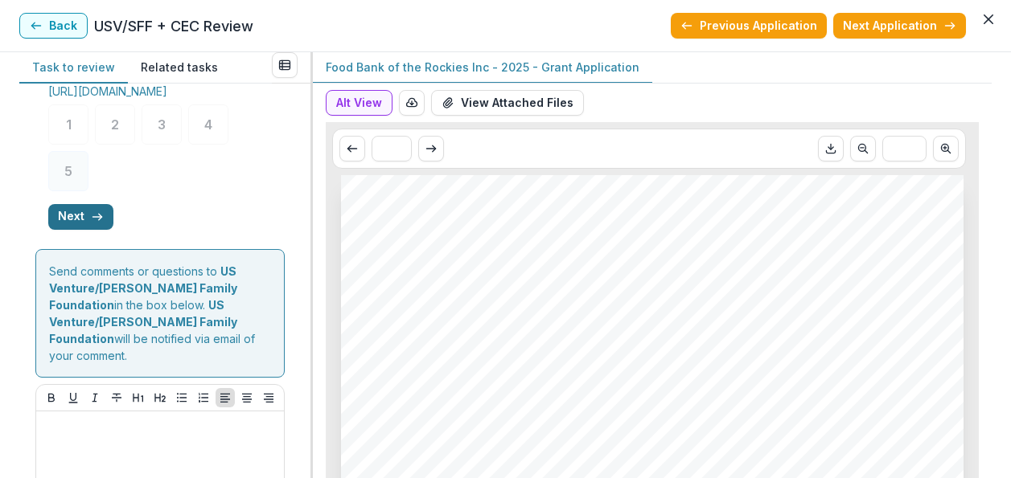
click at [87, 230] on button "Next" at bounding box center [80, 217] width 65 height 26
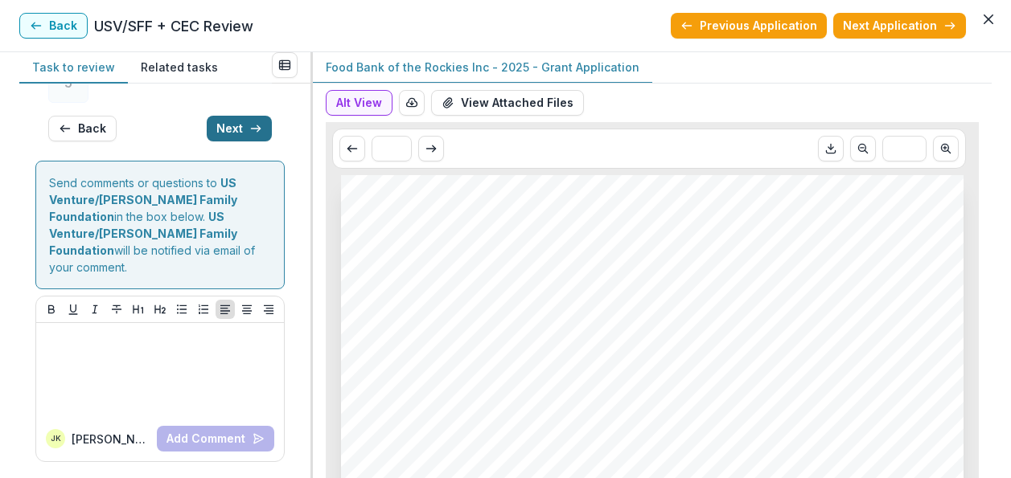
scroll to position [372, 0]
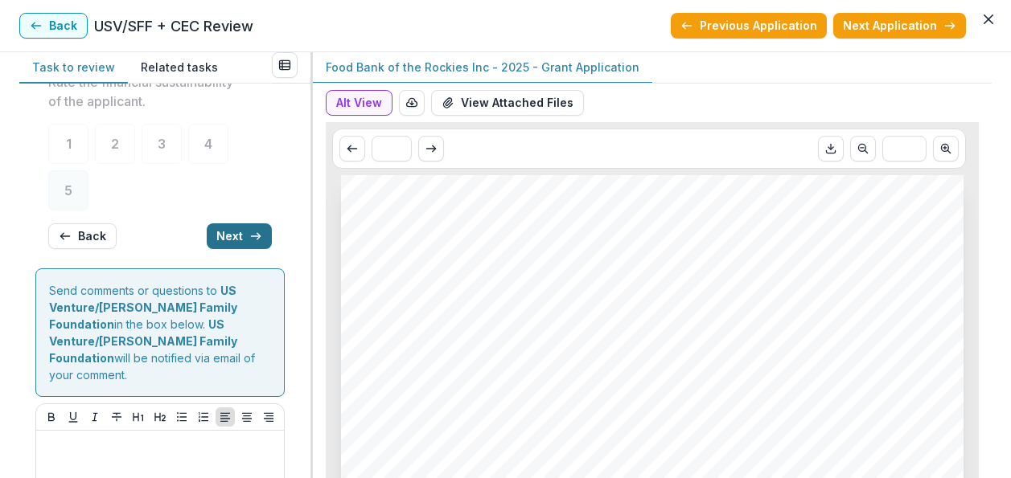
click at [254, 228] on button "Next" at bounding box center [239, 237] width 65 height 26
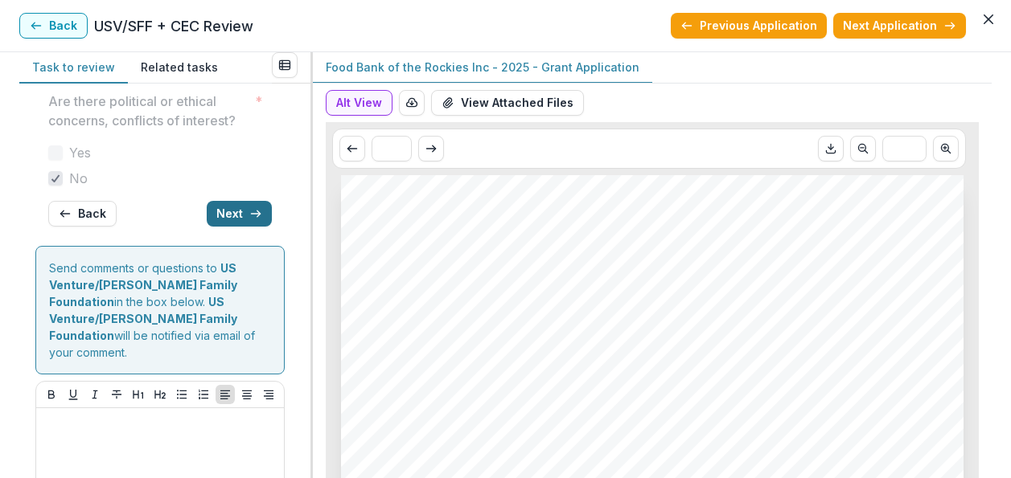
scroll to position [369, 0]
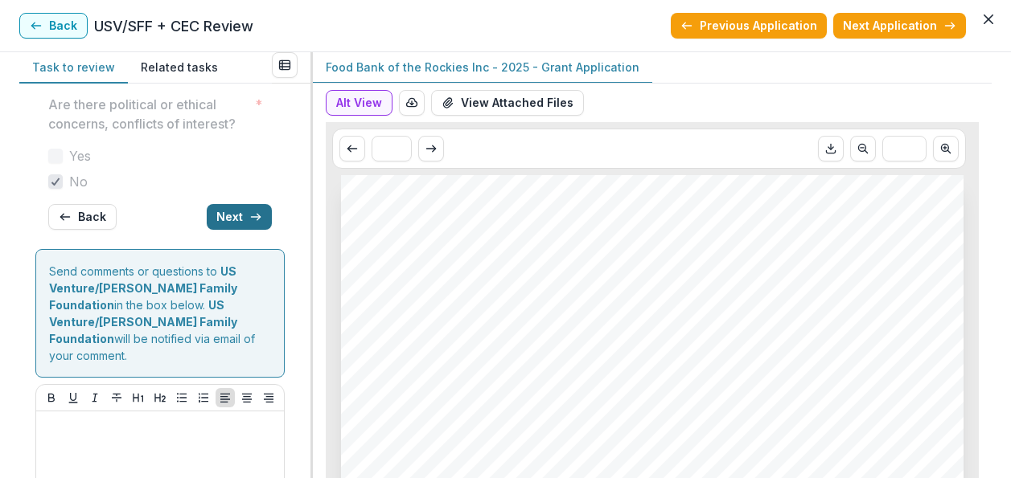
click at [254, 228] on button "Next" at bounding box center [239, 217] width 65 height 26
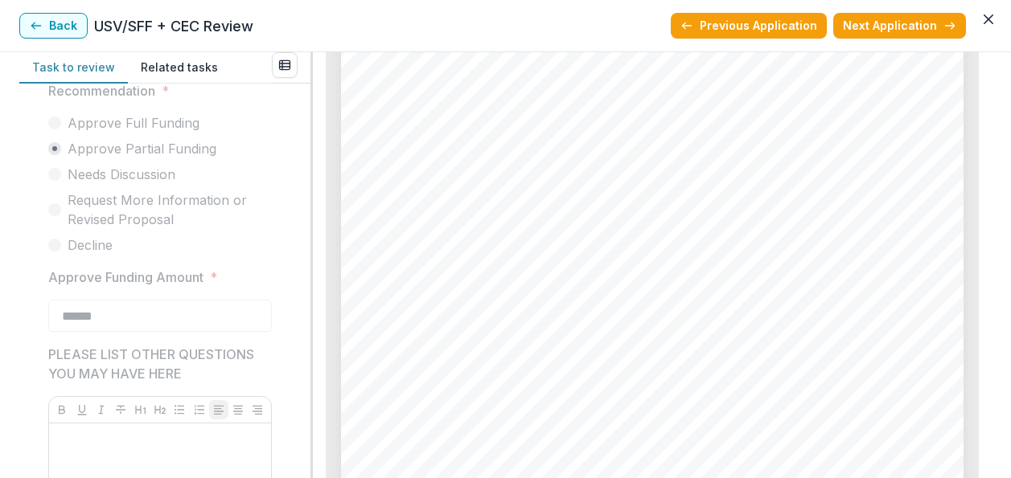
scroll to position [2258, 0]
click at [47, 27] on button "Back" at bounding box center [53, 26] width 68 height 26
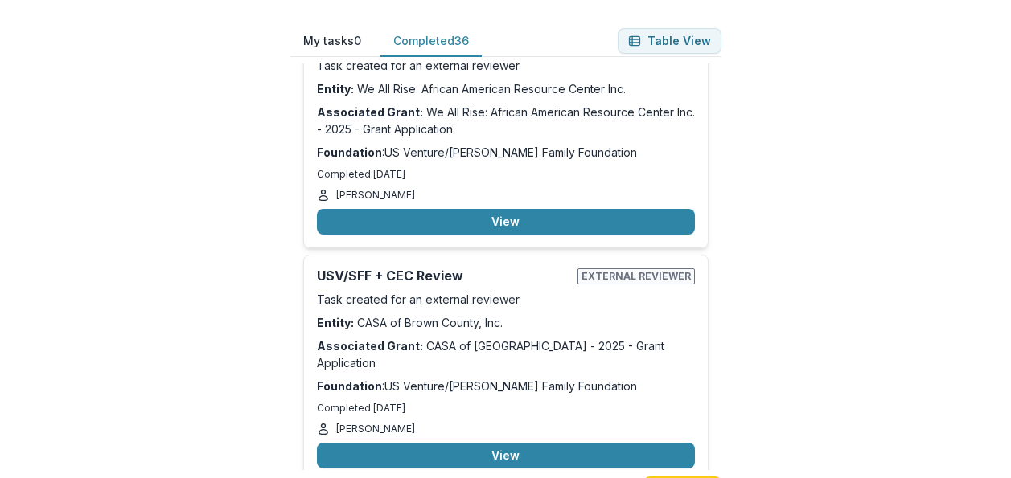
scroll to position [5559, 0]
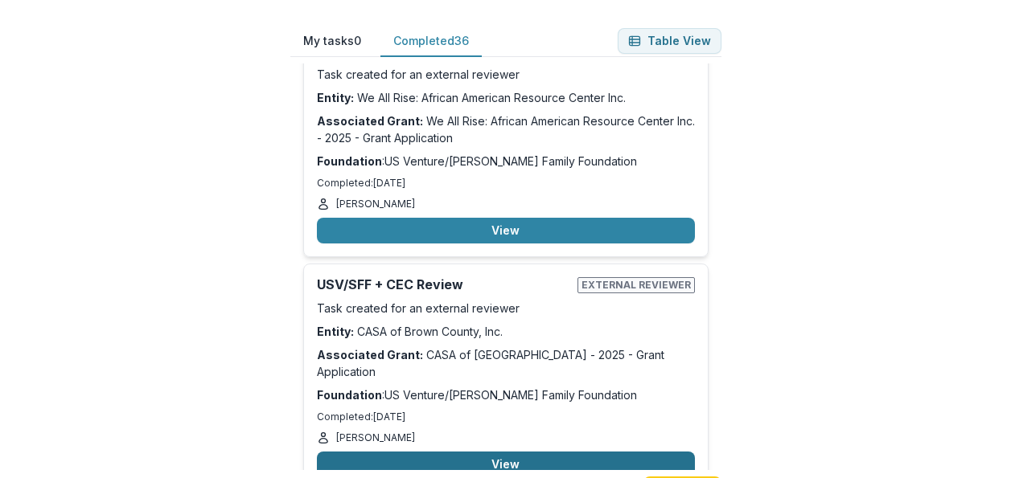
click at [440, 452] on button "View" at bounding box center [506, 465] width 378 height 26
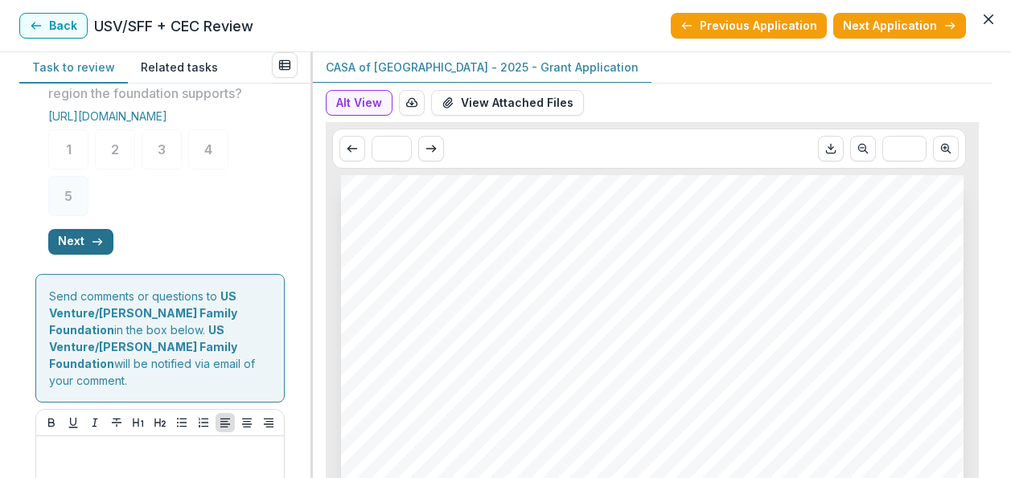
click at [94, 248] on icon "button" at bounding box center [97, 242] width 13 height 13
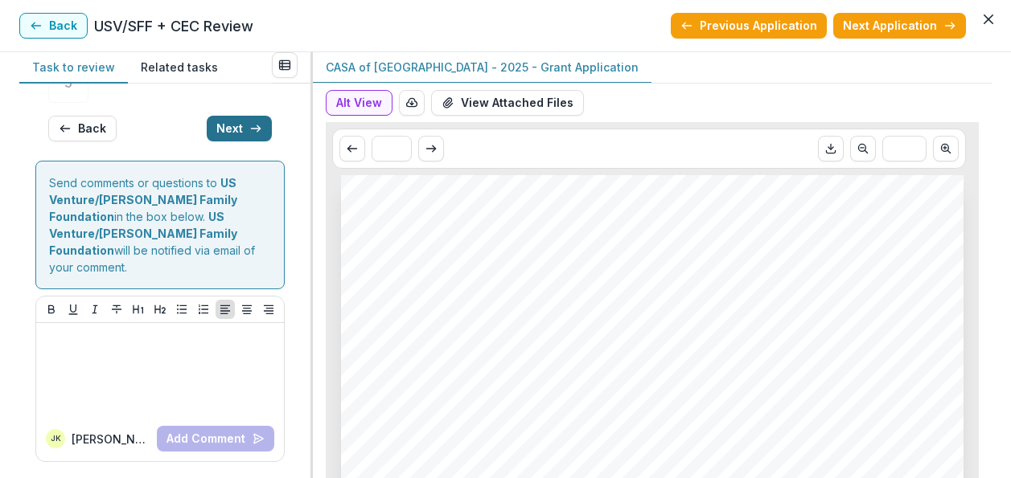
scroll to position [347, 0]
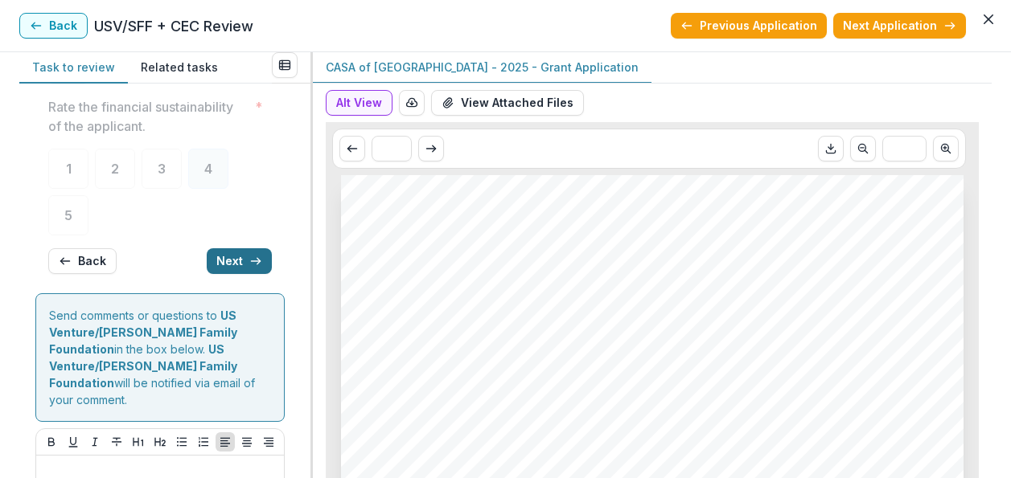
click at [232, 262] on button "Next" at bounding box center [239, 261] width 65 height 26
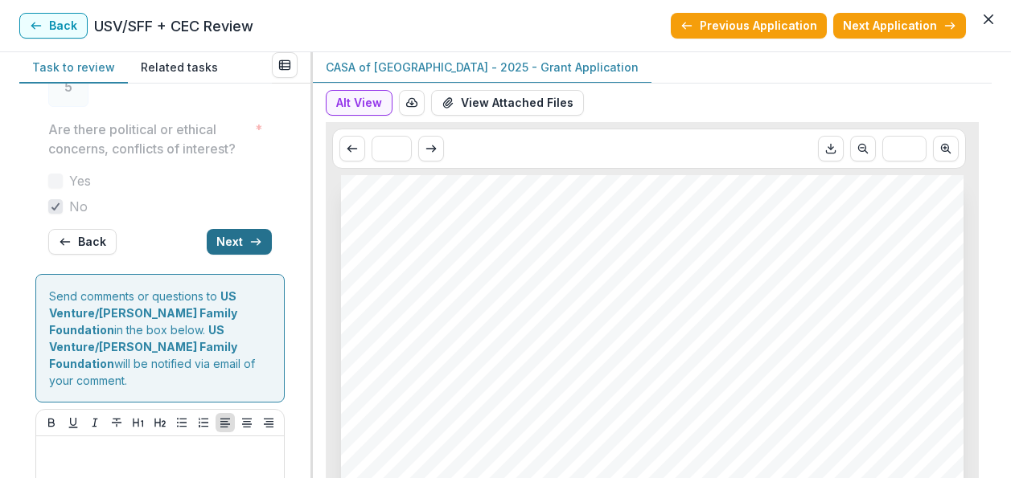
click at [232, 255] on button "Next" at bounding box center [239, 242] width 65 height 26
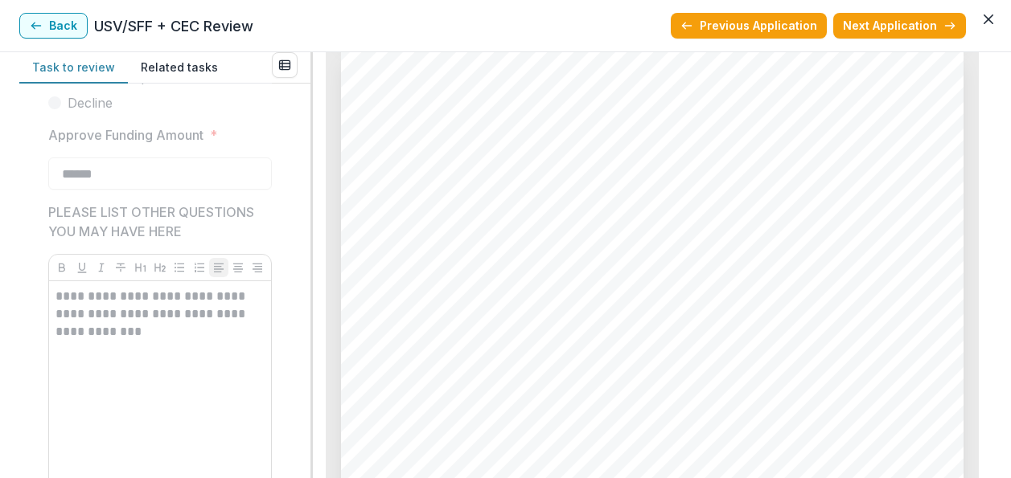
scroll to position [2799, 0]
click at [33, 24] on polyline "button" at bounding box center [32, 26] width 3 height 6
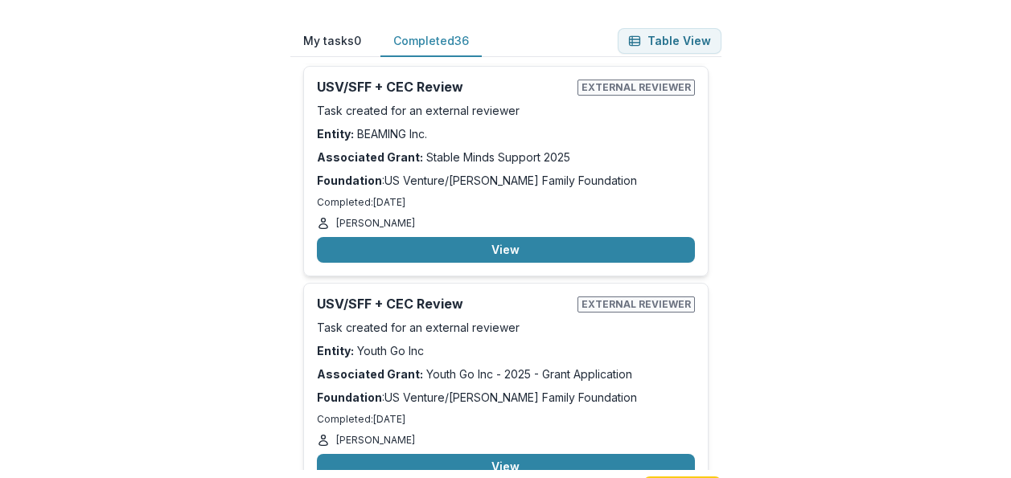
scroll to position [6794, 0]
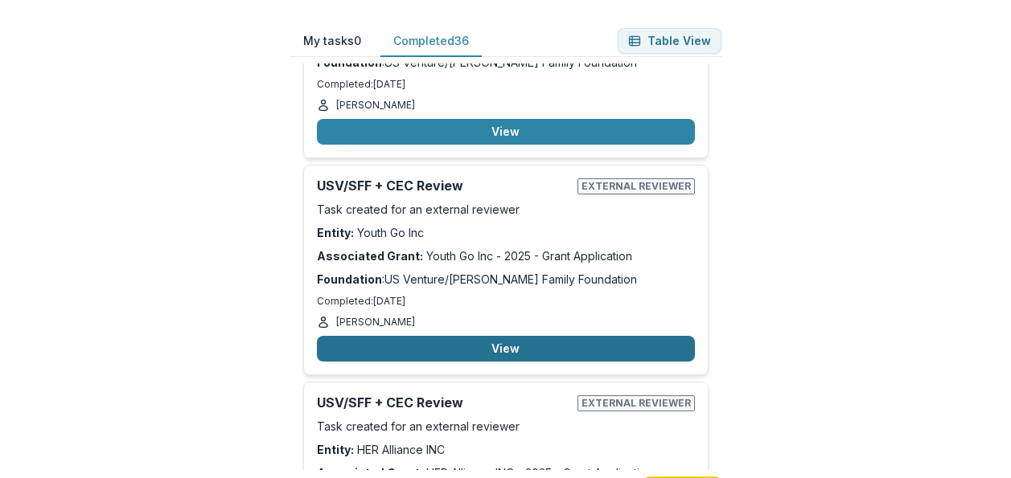
click at [417, 336] on button "View" at bounding box center [506, 349] width 378 height 26
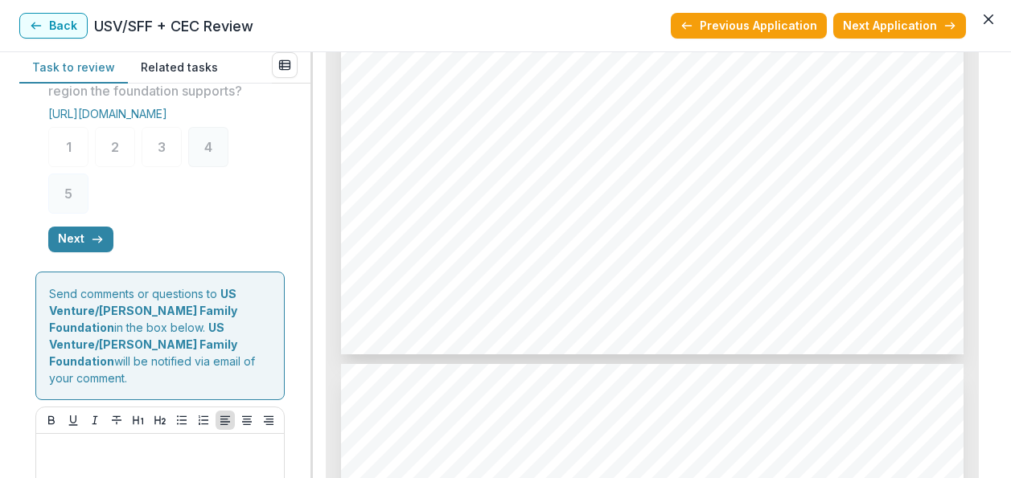
scroll to position [899, 0]
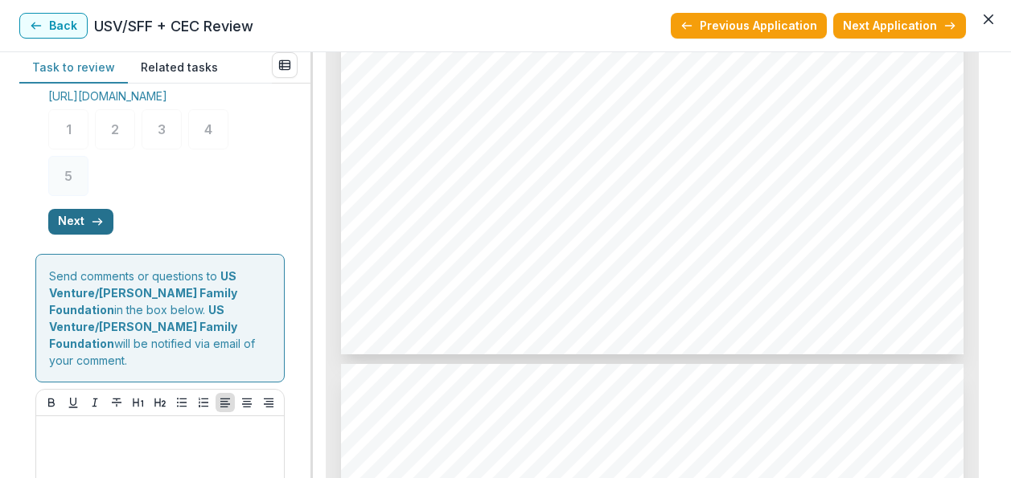
click at [96, 228] on icon "button" at bounding box center [97, 222] width 13 height 13
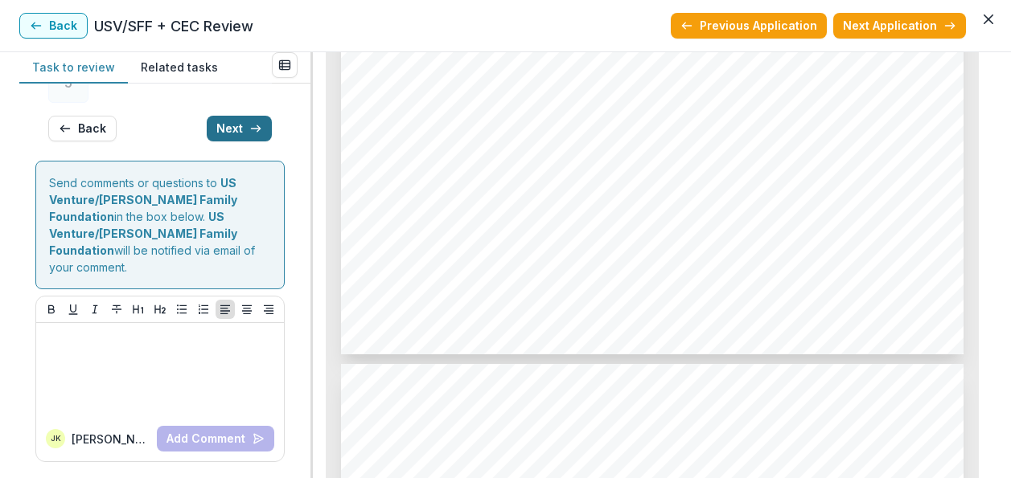
scroll to position [367, 0]
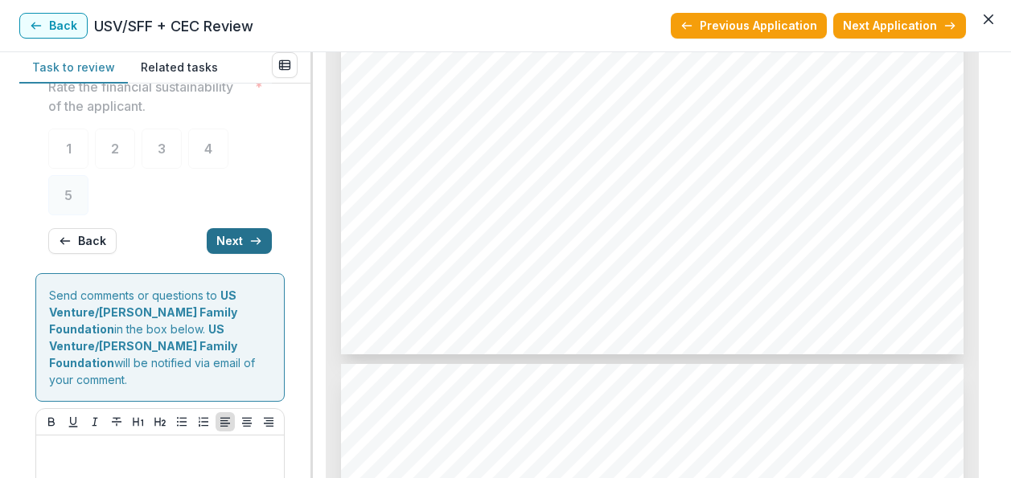
click at [226, 246] on button "Next" at bounding box center [239, 241] width 65 height 26
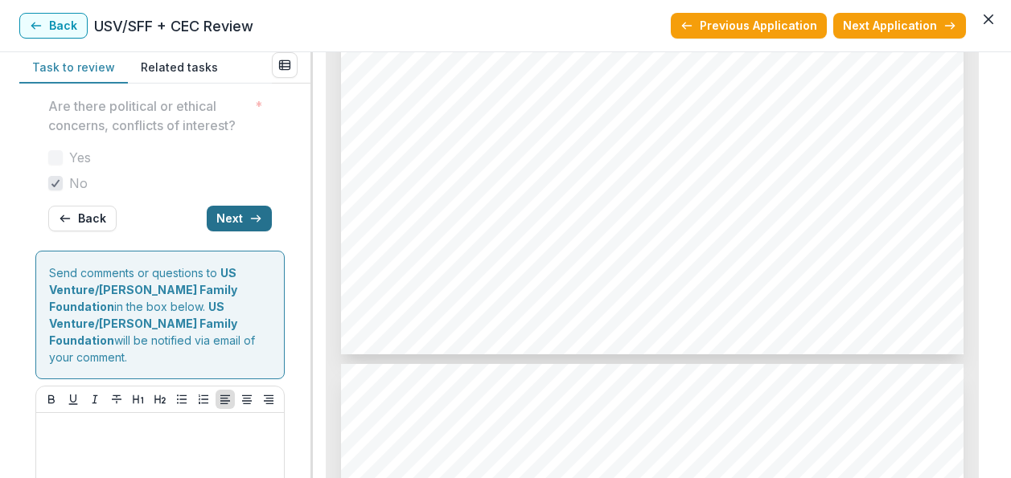
scroll to position [364, 0]
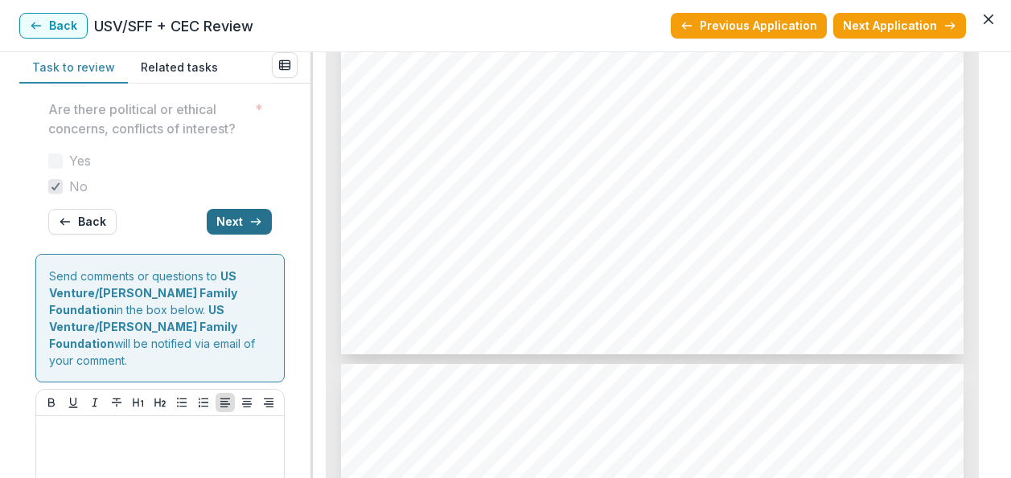
click at [226, 235] on button "Next" at bounding box center [239, 222] width 65 height 26
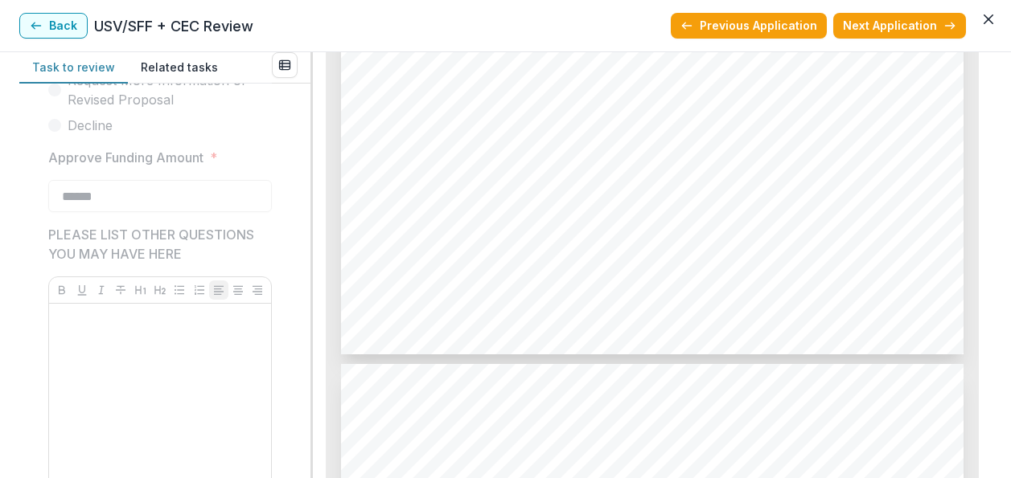
scroll to position [577, 0]
click at [53, 31] on button "Back" at bounding box center [53, 26] width 68 height 26
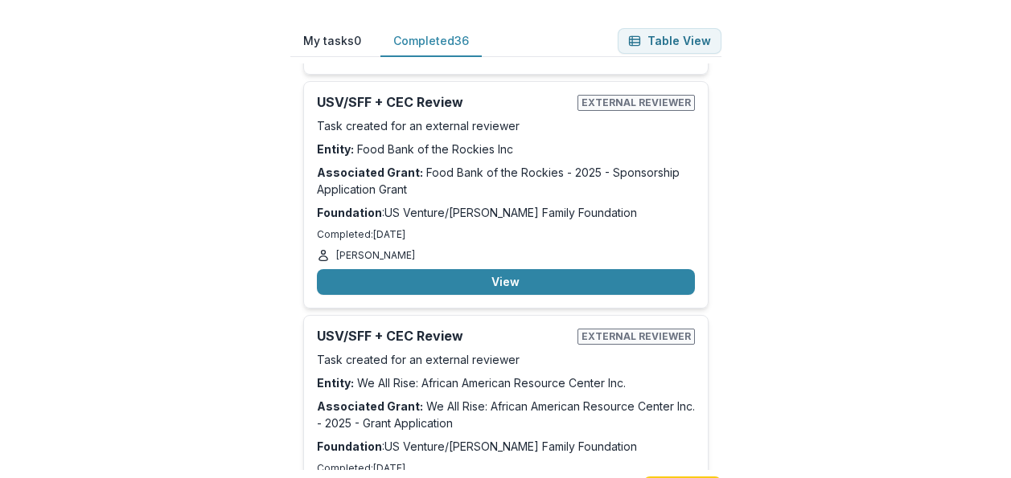
scroll to position [5246, 0]
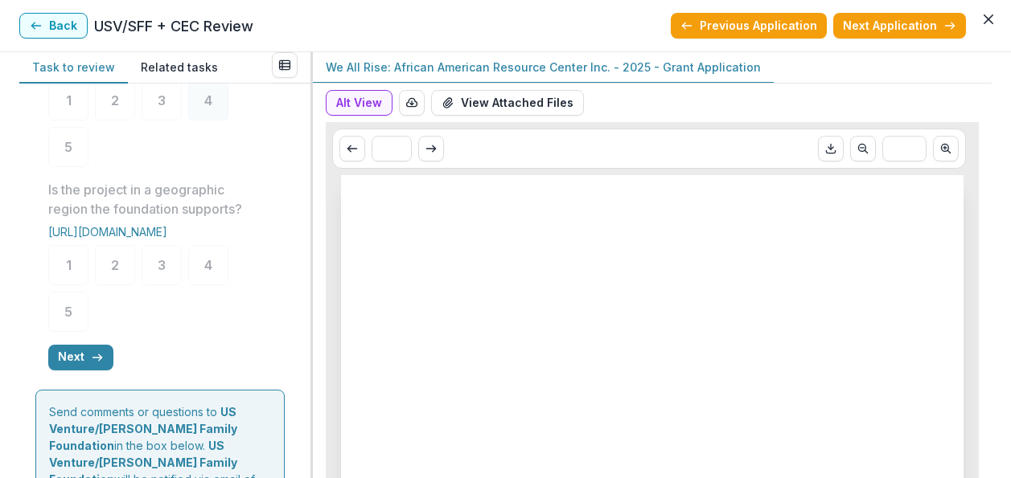
scroll to position [766, 0]
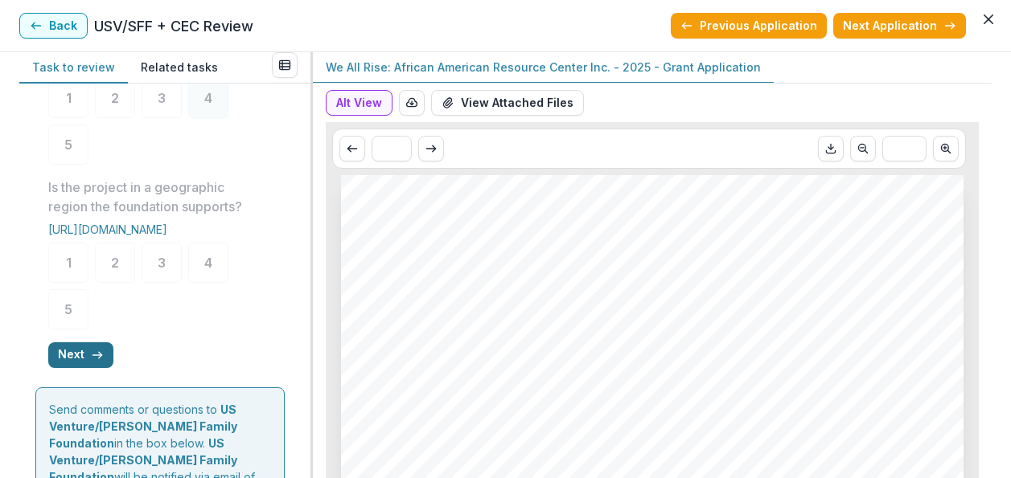
click at [86, 368] on button "Next" at bounding box center [80, 356] width 65 height 26
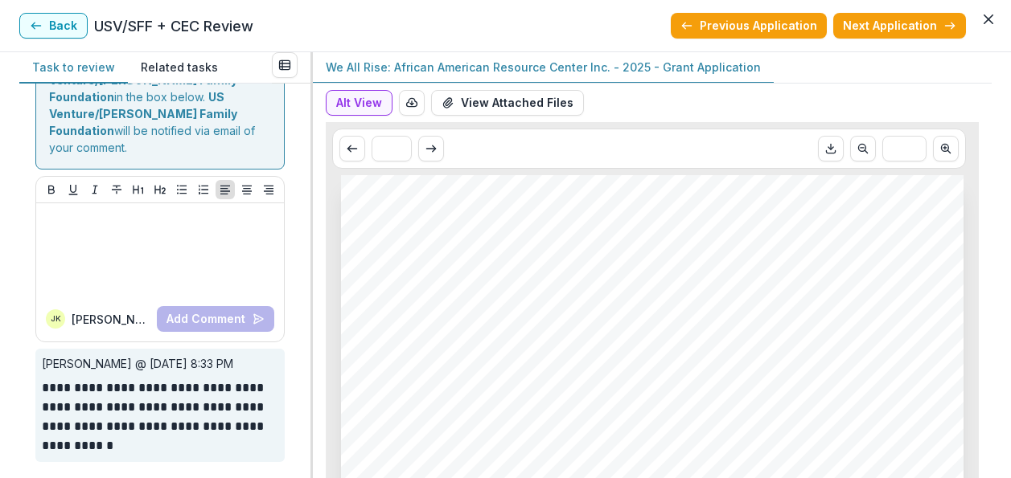
scroll to position [234, 0]
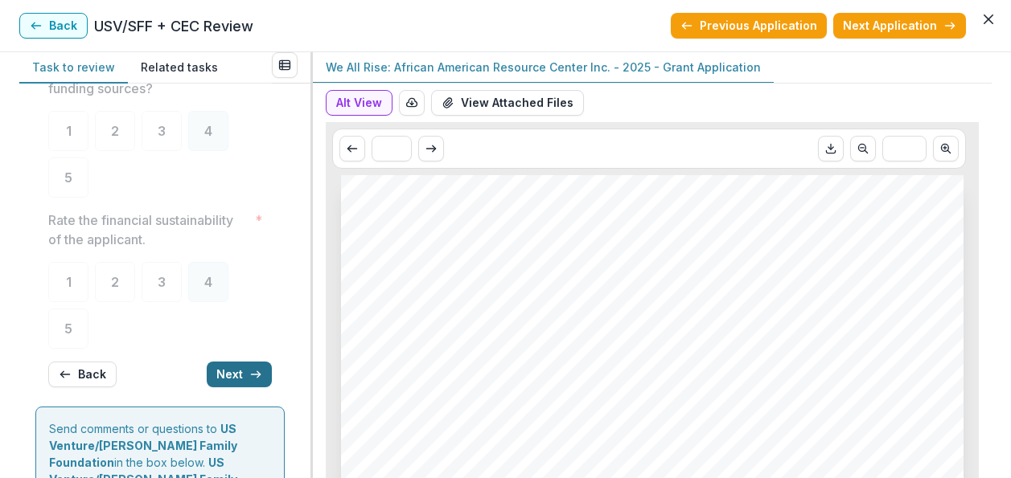
click at [221, 373] on button "Next" at bounding box center [239, 375] width 65 height 26
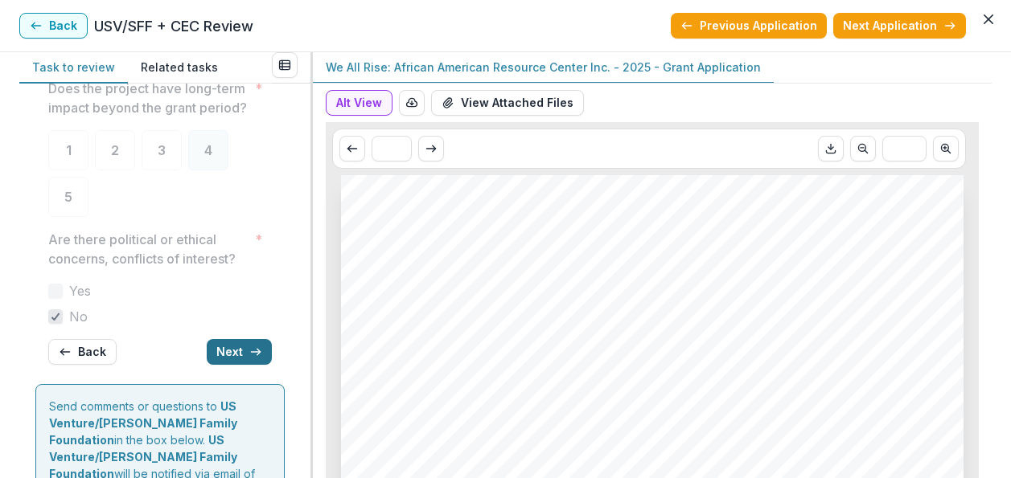
scroll to position [231, 0]
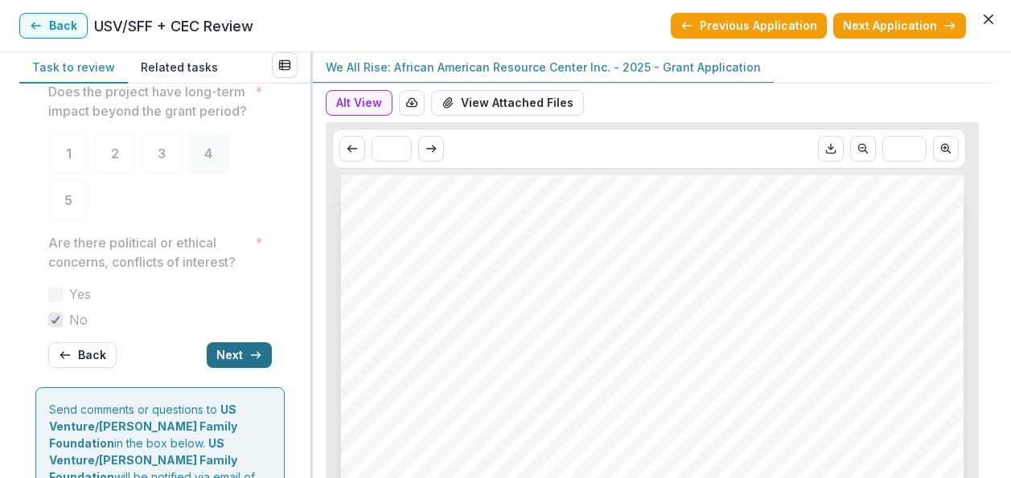
click at [221, 368] on button "Next" at bounding box center [239, 356] width 65 height 26
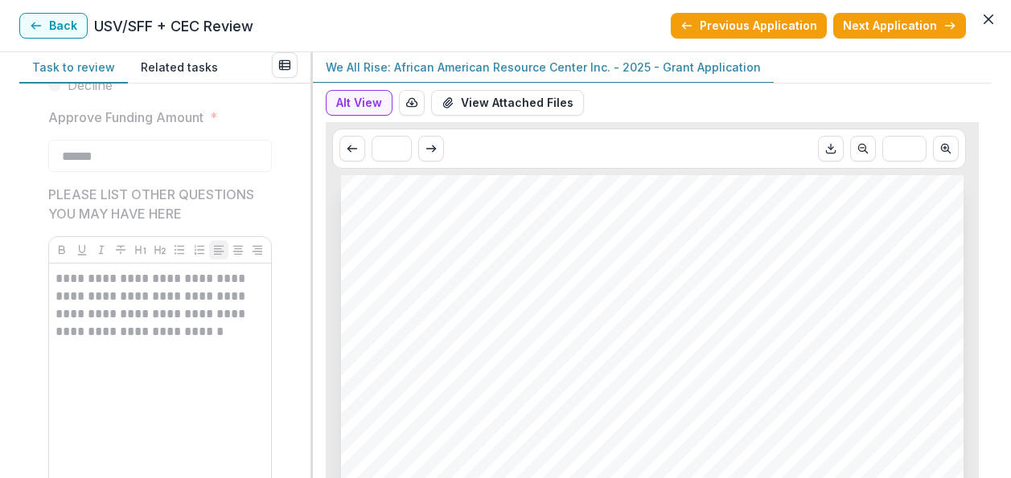
scroll to position [614, 0]
click at [50, 23] on button "Back" at bounding box center [53, 26] width 68 height 26
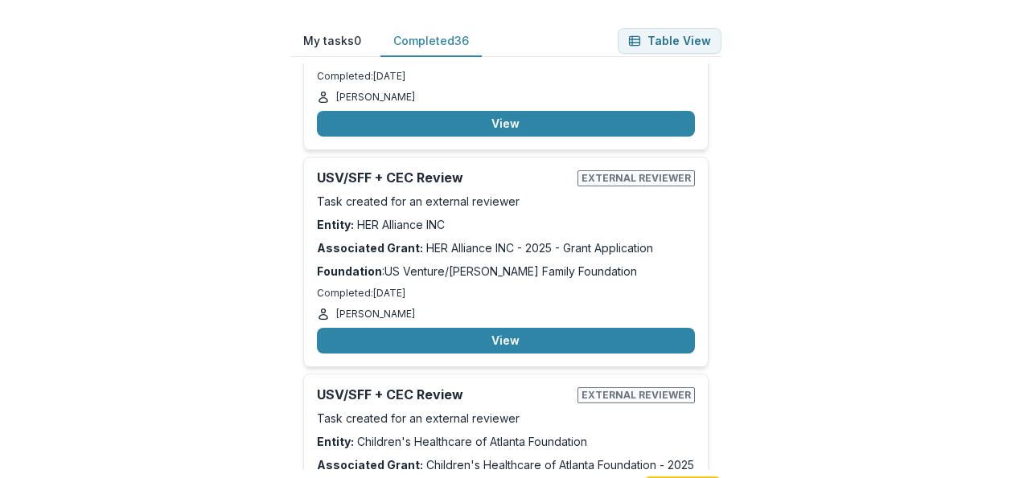
scroll to position [7052, 0]
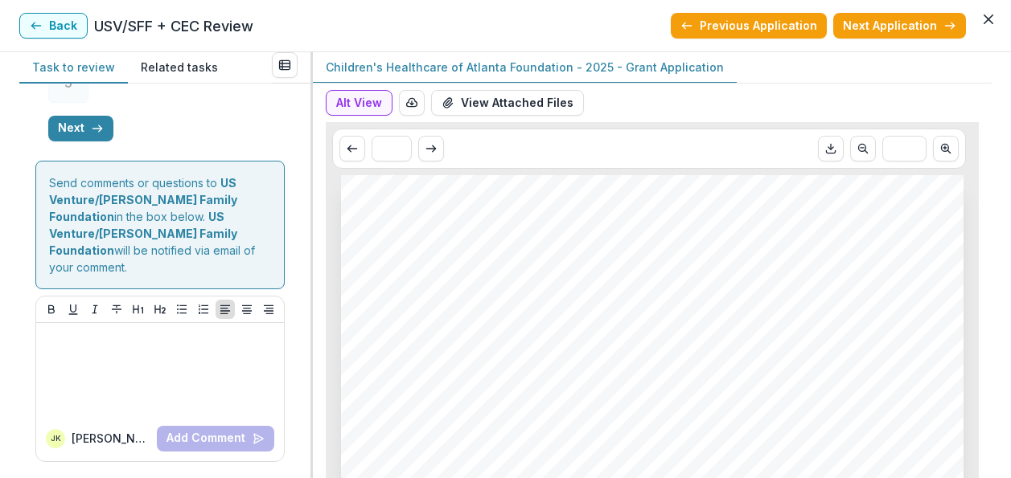
scroll to position [811, 0]
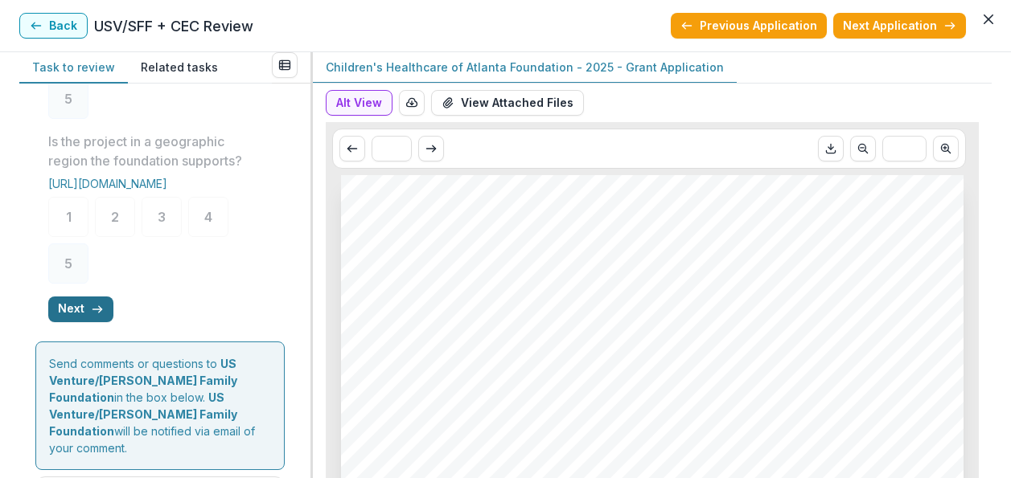
click at [82, 322] on button "Next" at bounding box center [80, 310] width 65 height 26
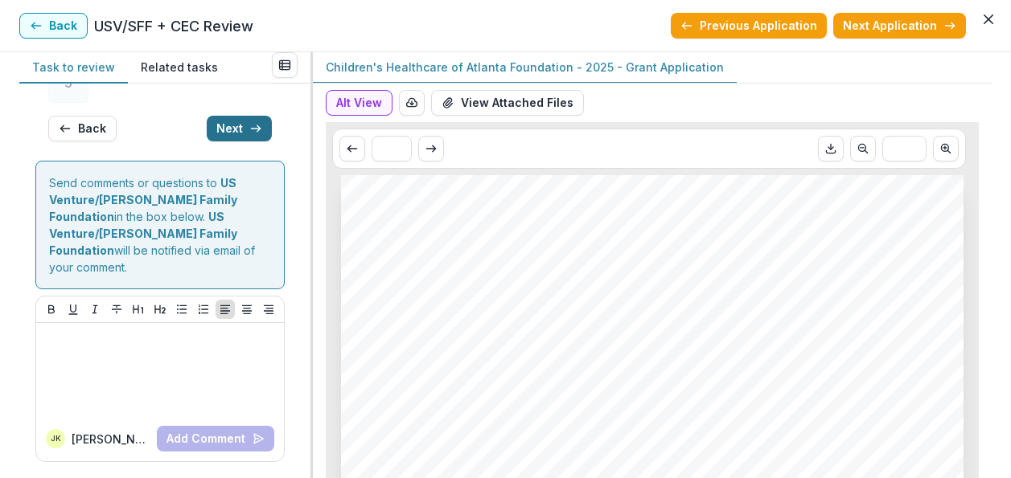
scroll to position [280, 0]
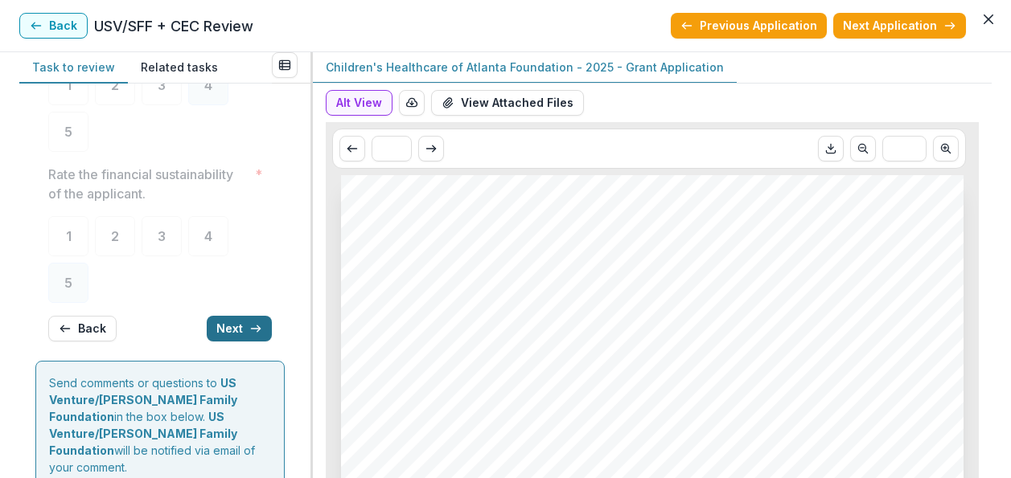
click at [232, 333] on button "Next" at bounding box center [239, 329] width 65 height 26
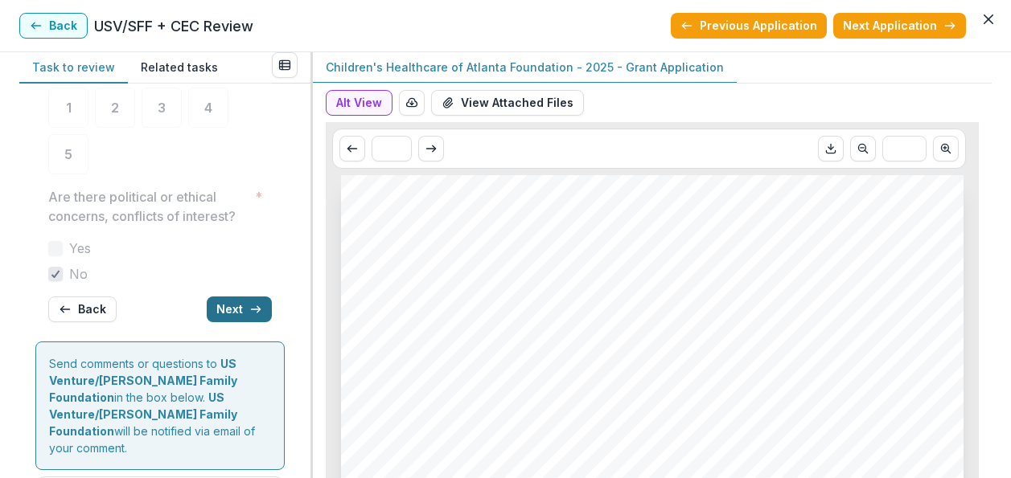
click at [232, 322] on button "Next" at bounding box center [239, 310] width 65 height 26
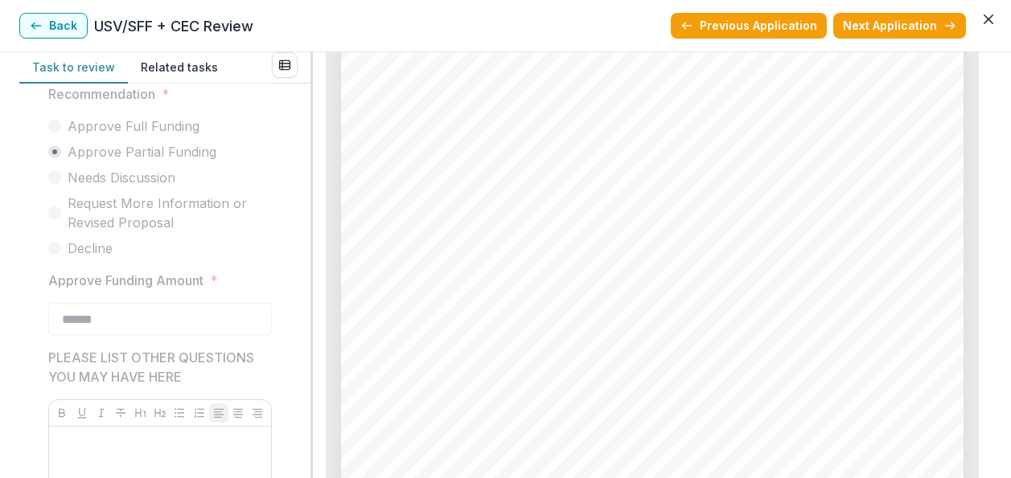
scroll to position [2140, 0]
click at [47, 25] on button "Back" at bounding box center [53, 26] width 68 height 26
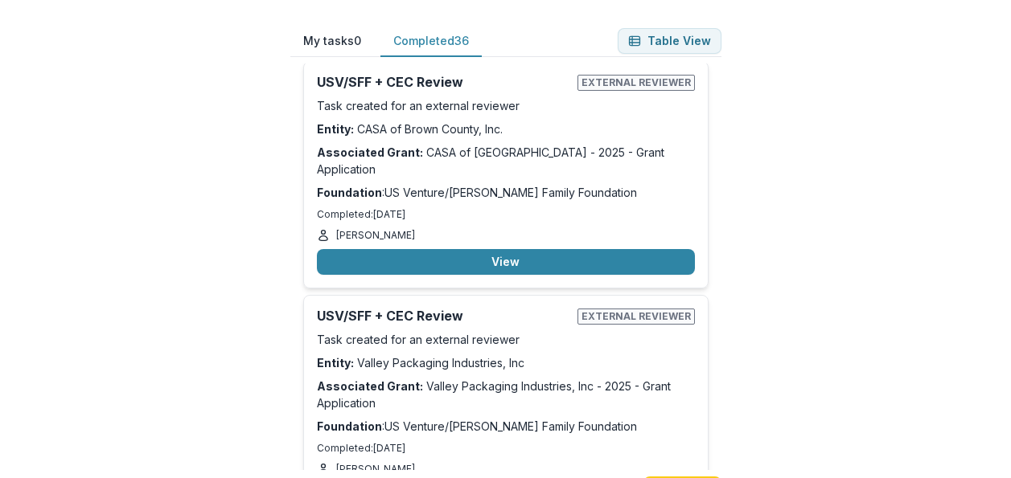
scroll to position [5762, 0]
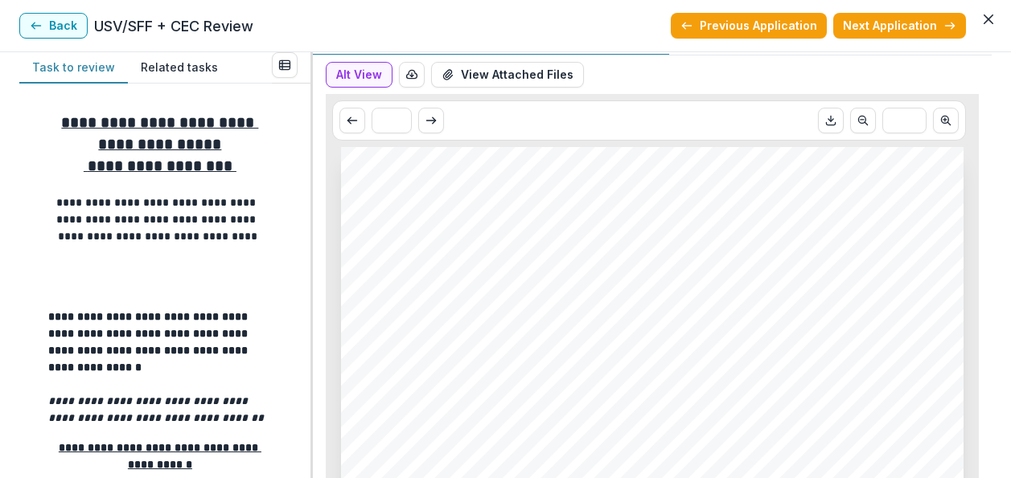
scroll to position [26, 0]
click at [30, 24] on icon "button" at bounding box center [36, 25] width 13 height 13
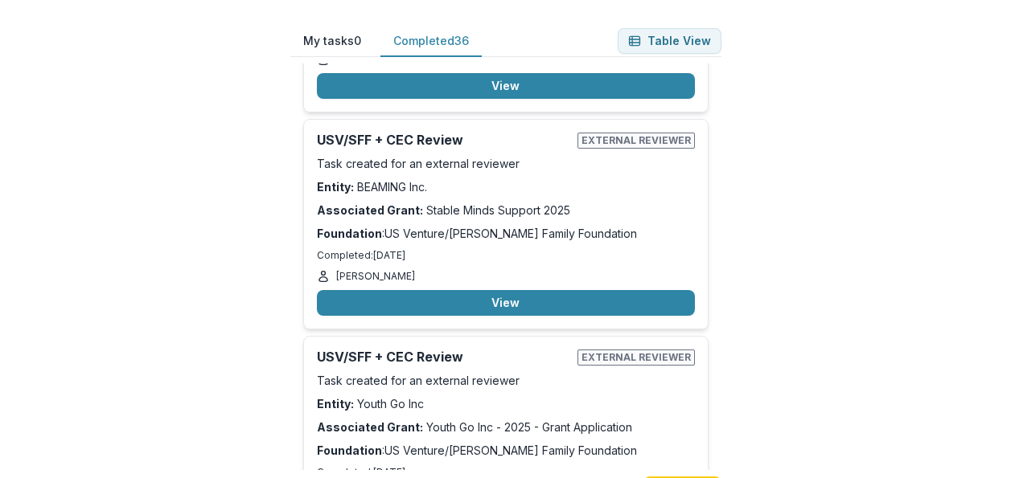
scroll to position [6641, 0]
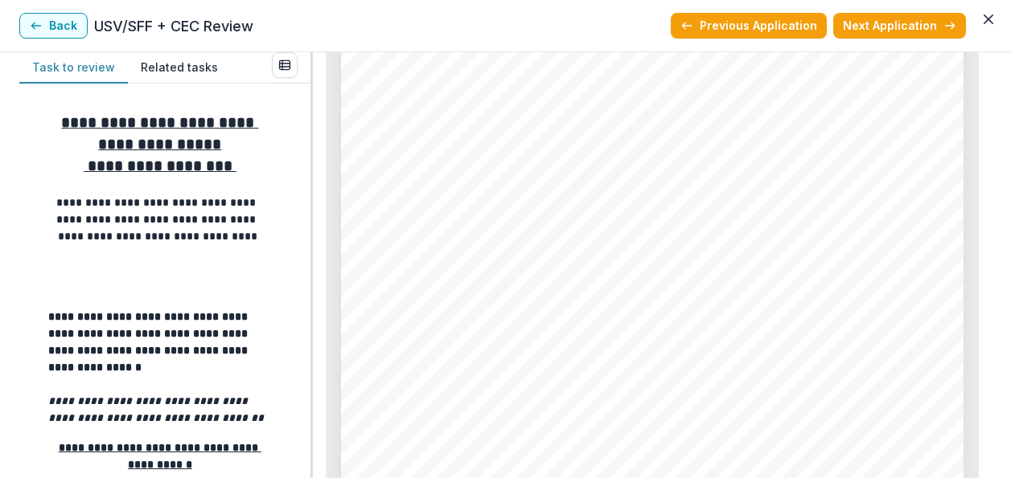
scroll to position [4927, 0]
click at [42, 25] on icon "button" at bounding box center [36, 25] width 13 height 13
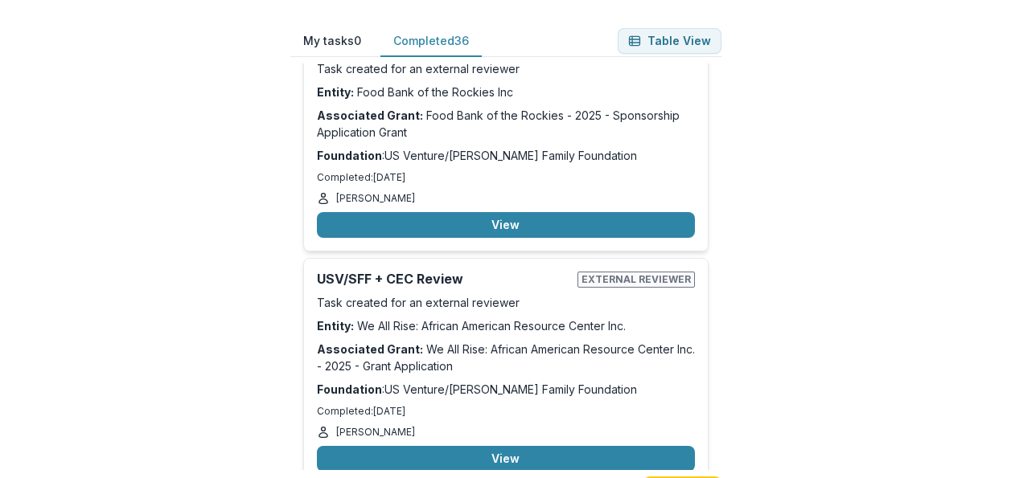
scroll to position [5343, 0]
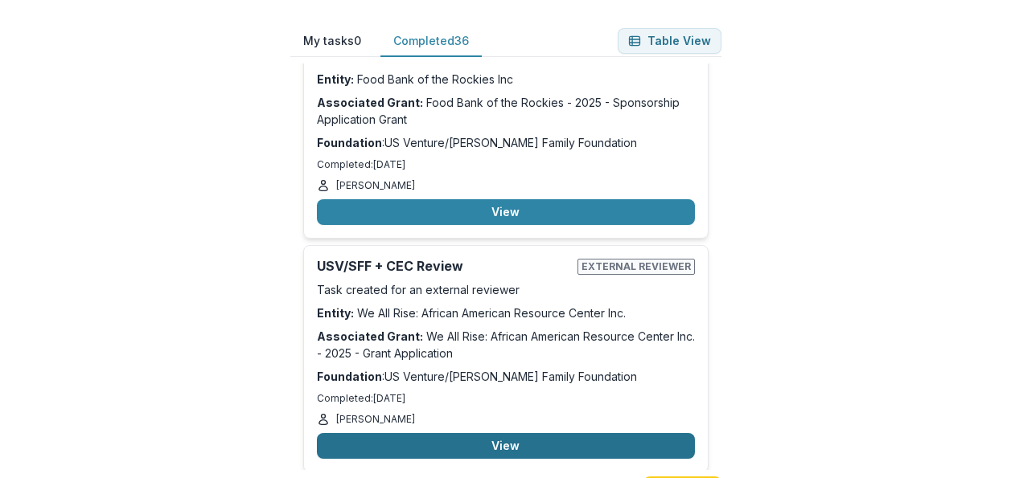
click at [434, 433] on button "View" at bounding box center [506, 446] width 378 height 26
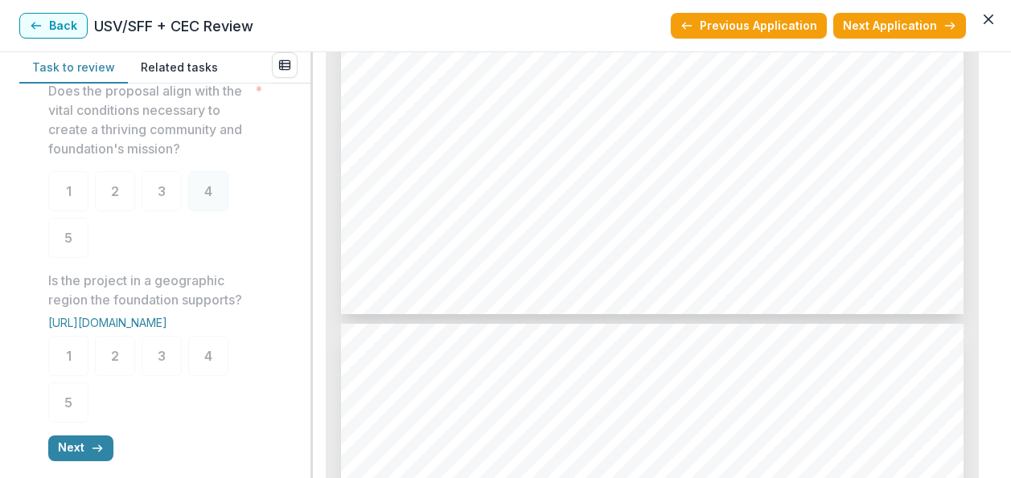
scroll to position [758, 0]
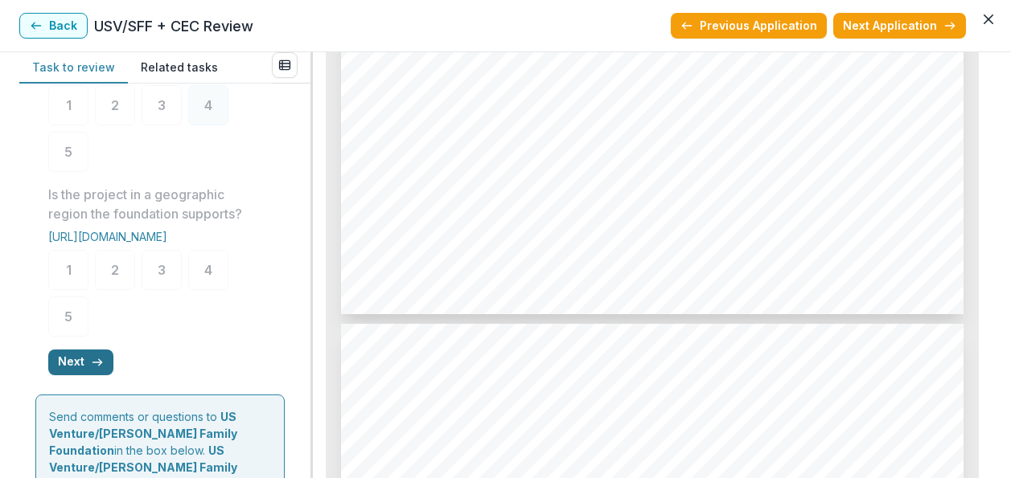
click at [96, 369] on icon "button" at bounding box center [97, 362] width 13 height 13
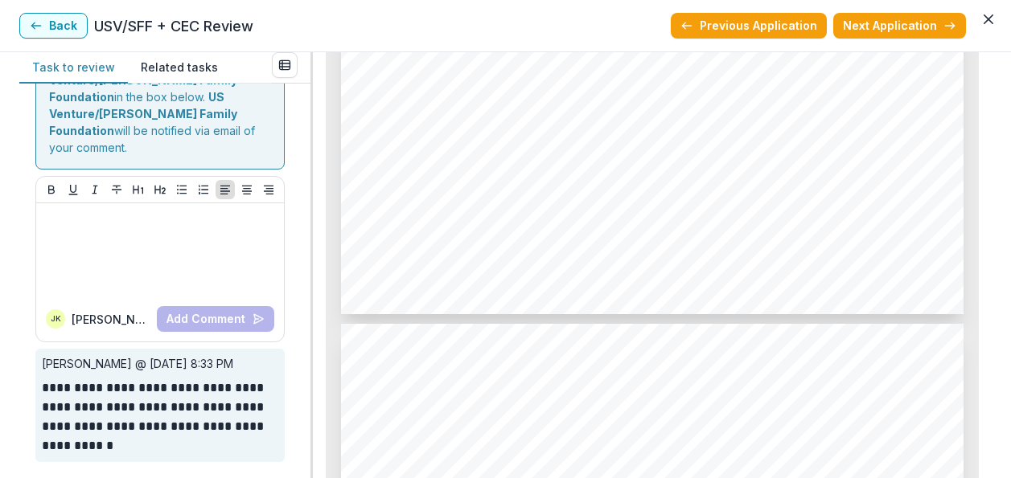
scroll to position [227, 0]
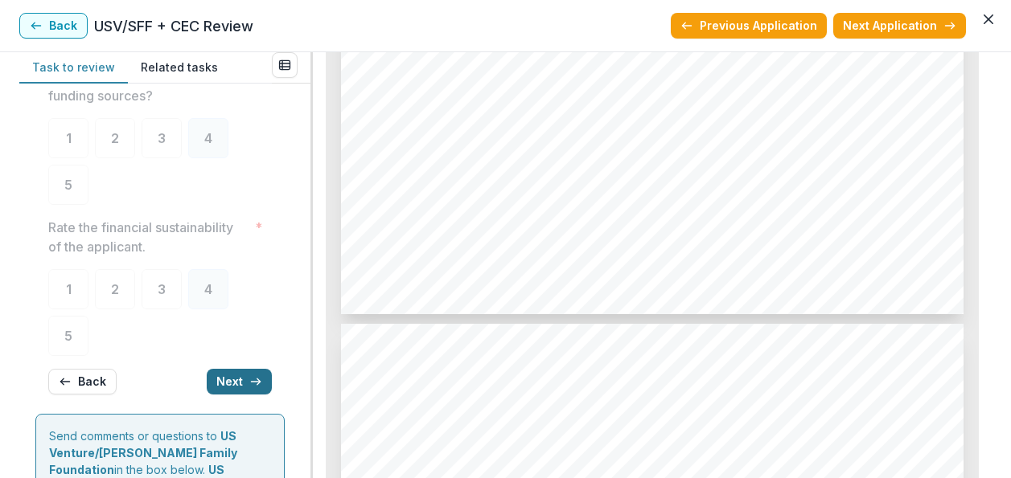
click at [213, 375] on button "Next" at bounding box center [239, 382] width 65 height 26
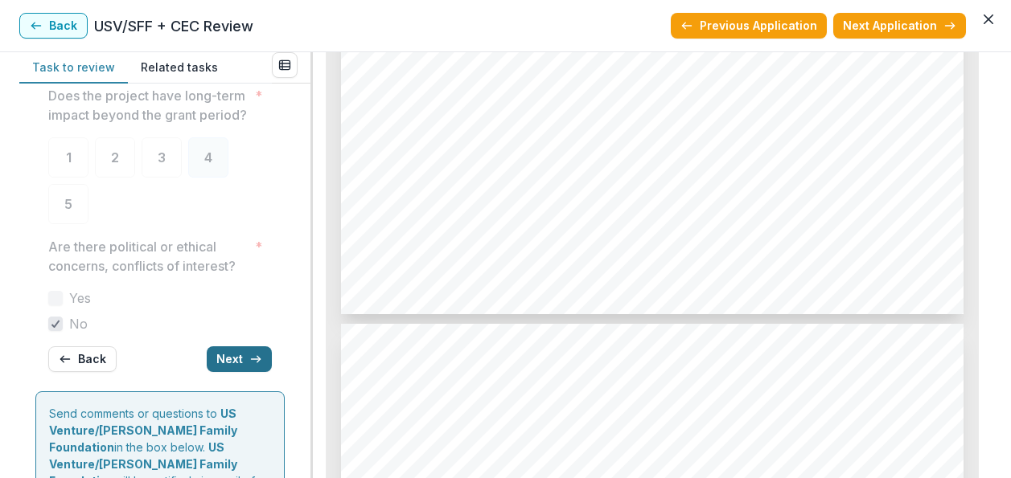
scroll to position [224, 0]
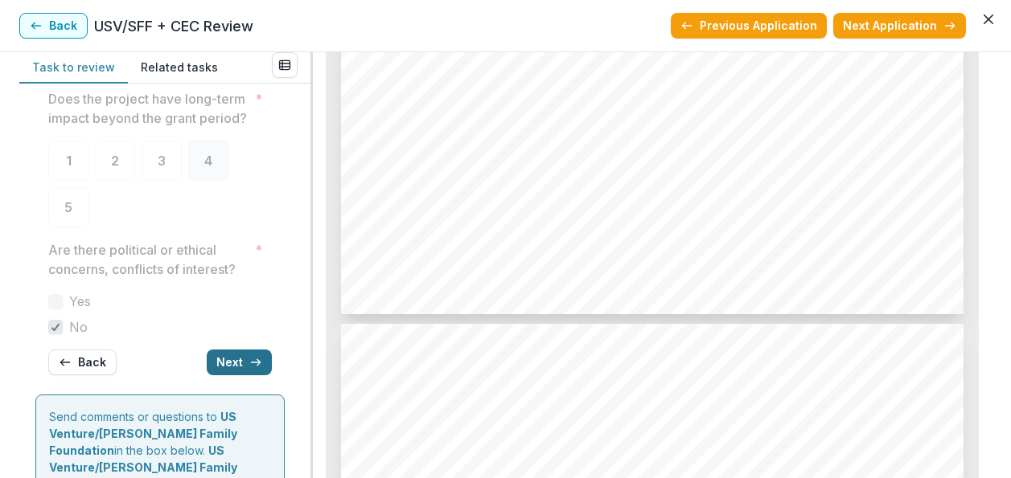
click at [232, 376] on button "Next" at bounding box center [239, 363] width 65 height 26
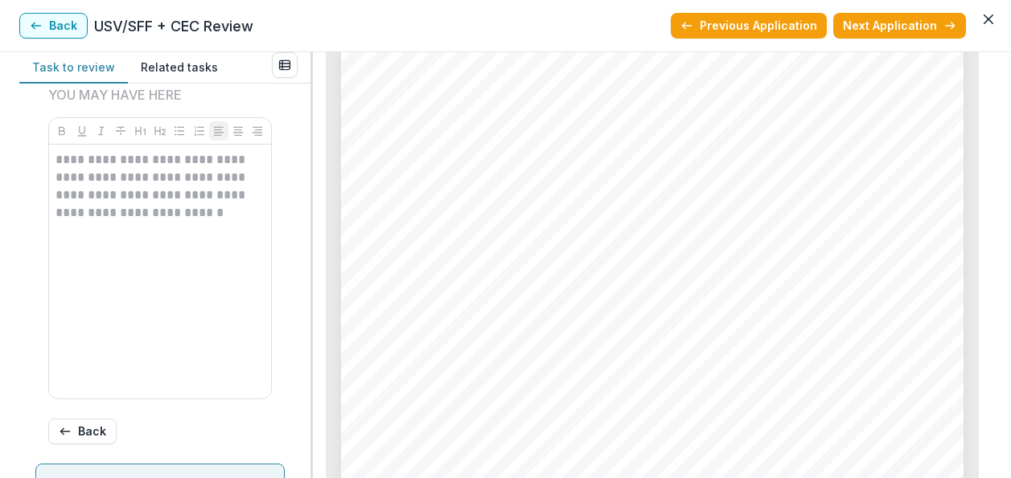
scroll to position [3888, 0]
click at [56, 27] on button "Back" at bounding box center [53, 26] width 68 height 26
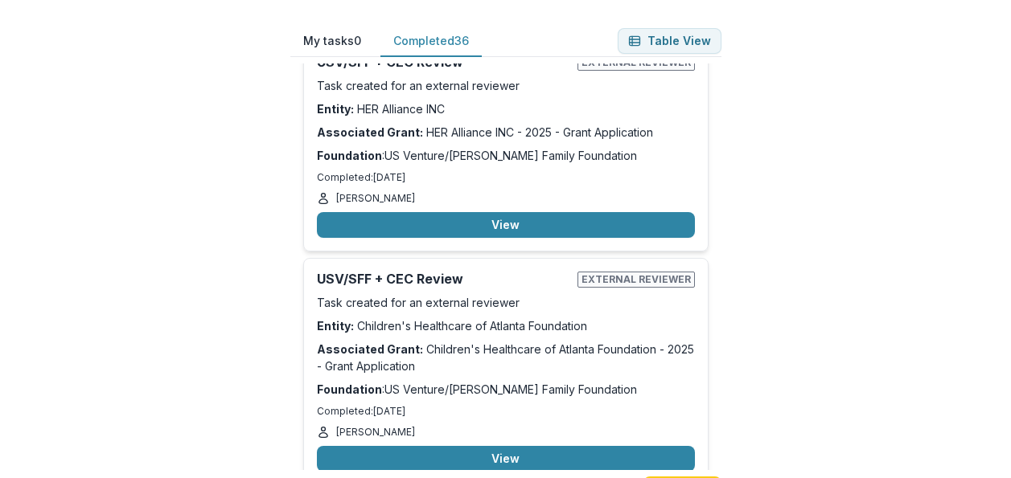
scroll to position [7130, 0]
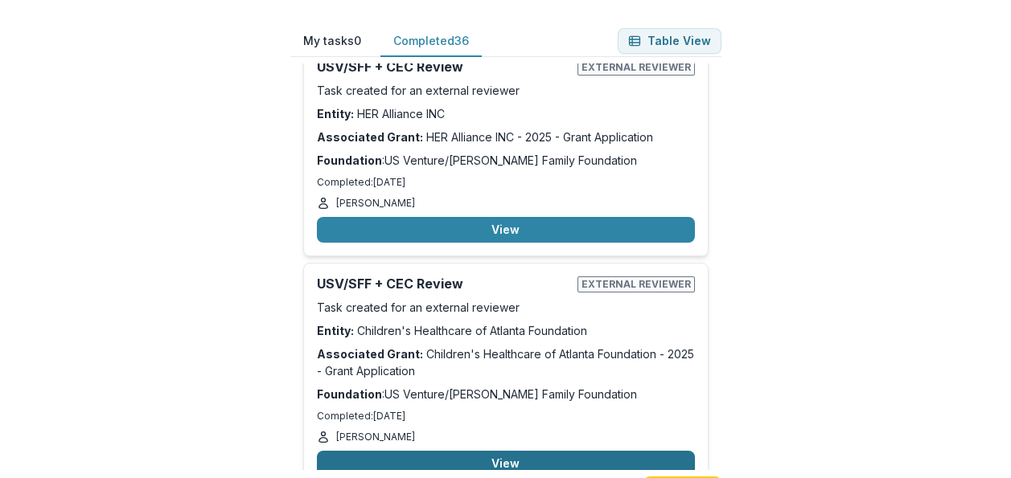
click at [495, 451] on button "View" at bounding box center [506, 464] width 378 height 26
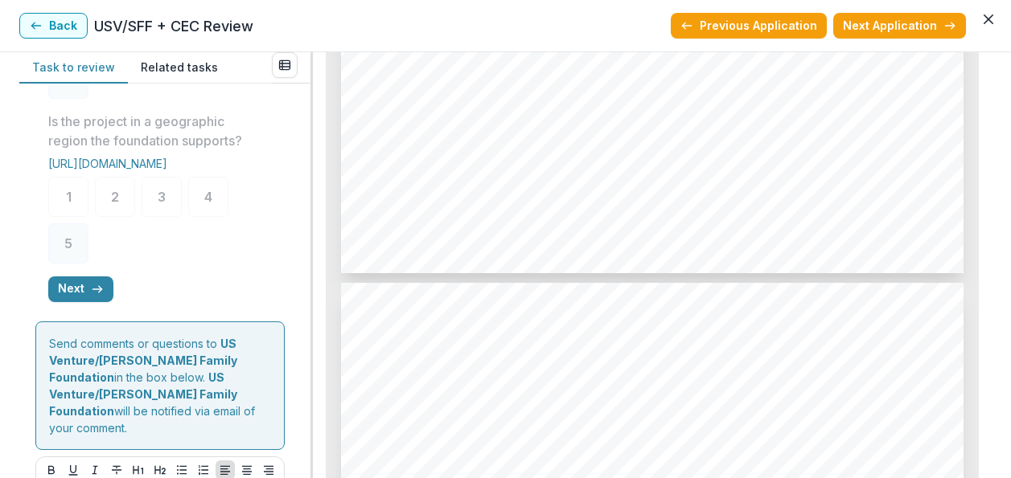
scroll to position [995, 0]
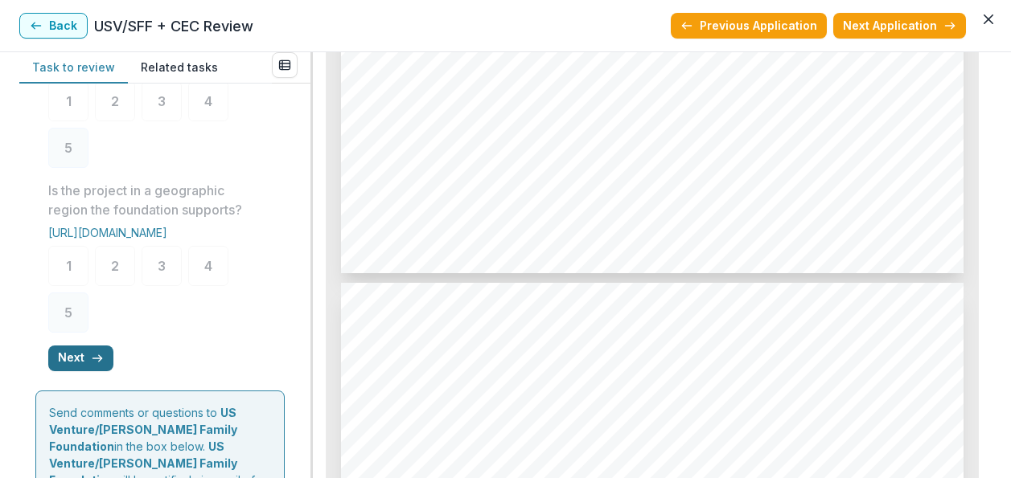
click at [88, 371] on button "Next" at bounding box center [80, 359] width 65 height 26
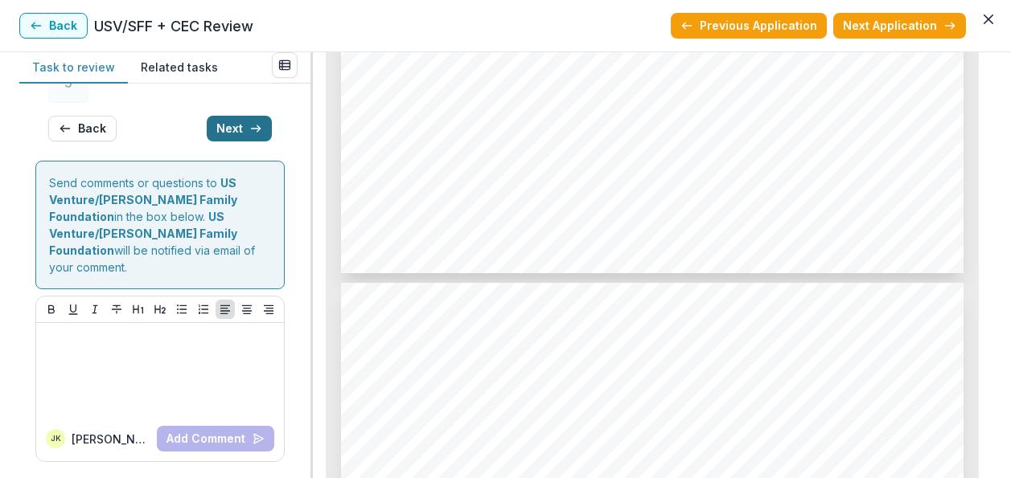
scroll to position [231, 0]
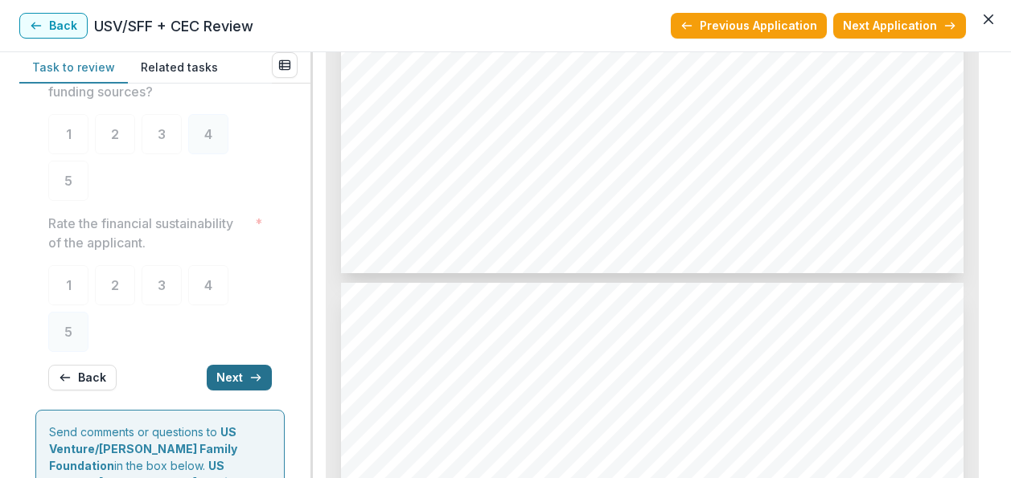
click at [228, 376] on button "Next" at bounding box center [239, 378] width 65 height 26
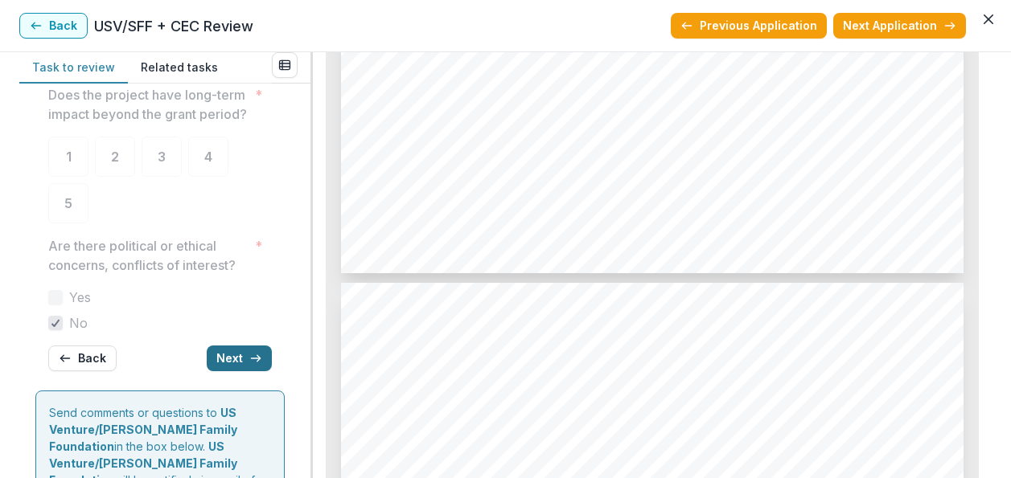
click at [228, 371] on button "Next" at bounding box center [239, 359] width 65 height 26
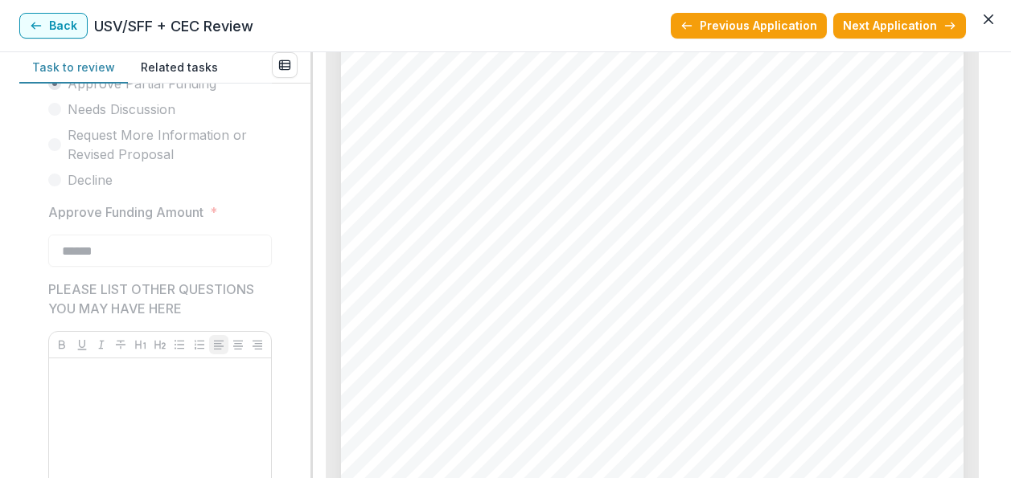
scroll to position [3735, 0]
click at [61, 24] on button "Back" at bounding box center [53, 26] width 68 height 26
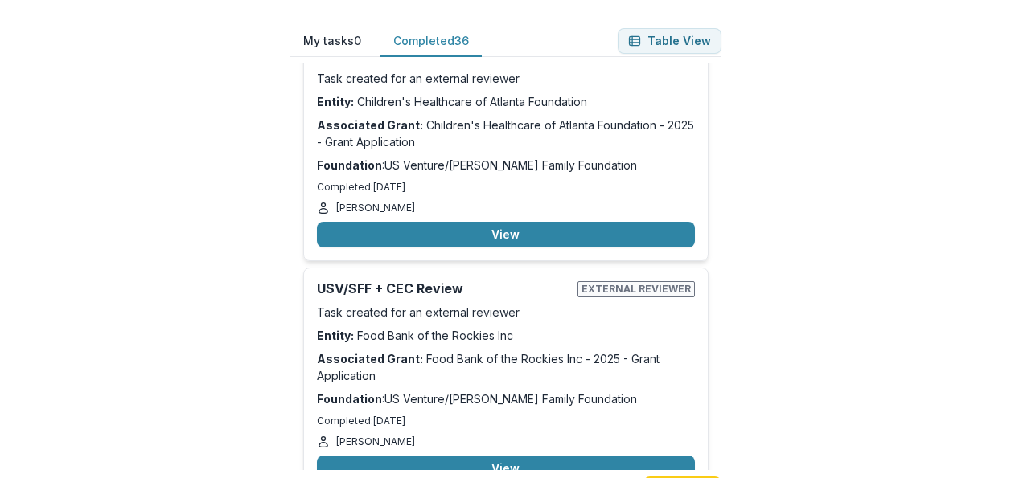
scroll to position [7374, 0]
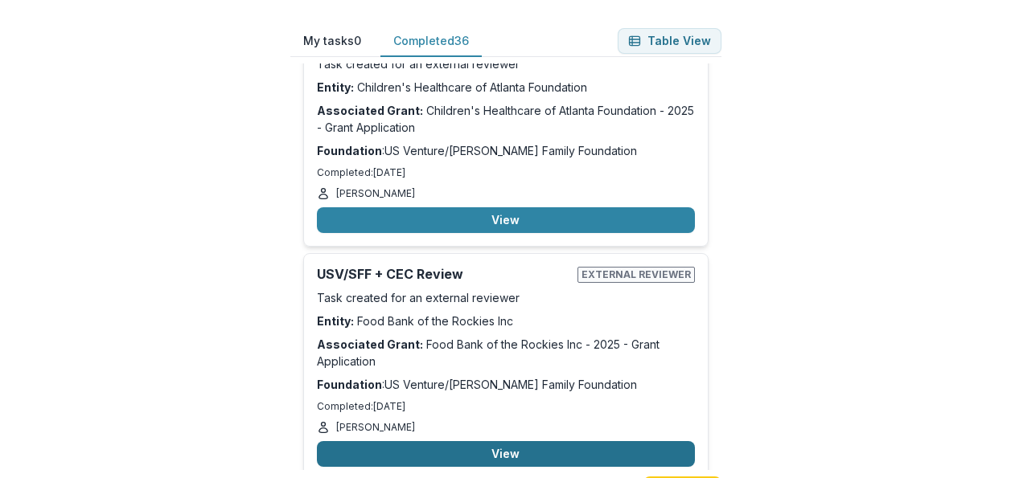
click at [499, 441] on button "View" at bounding box center [506, 454] width 378 height 26
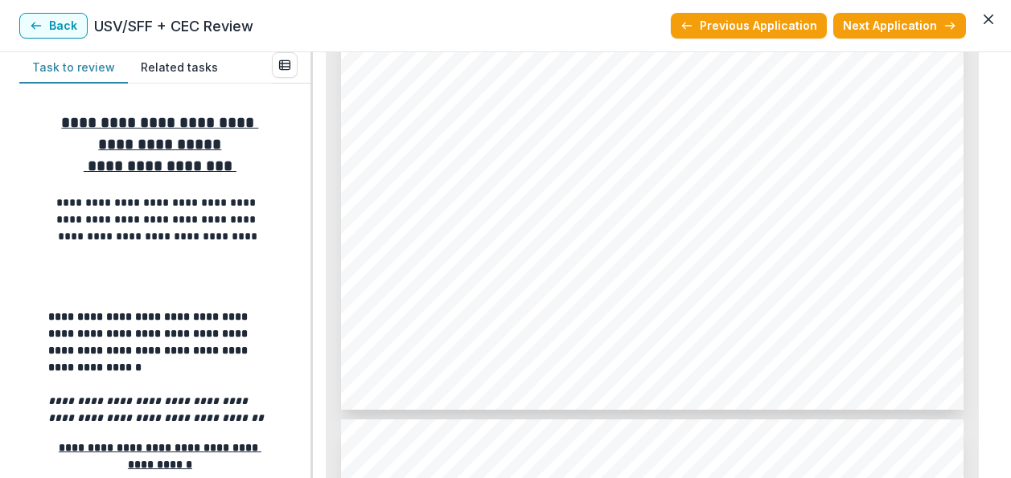
scroll to position [2424, 0]
